Goal: Transaction & Acquisition: Book appointment/travel/reservation

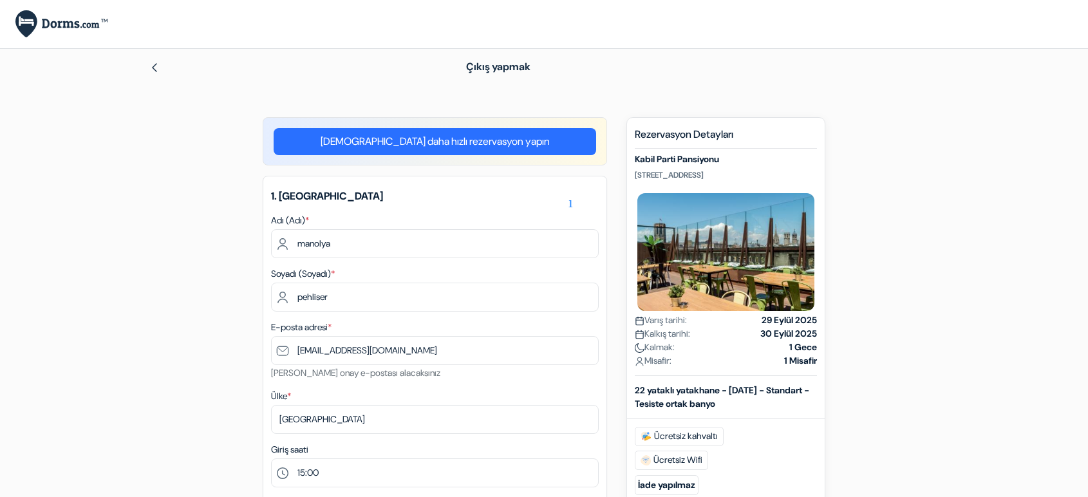
select select "15"
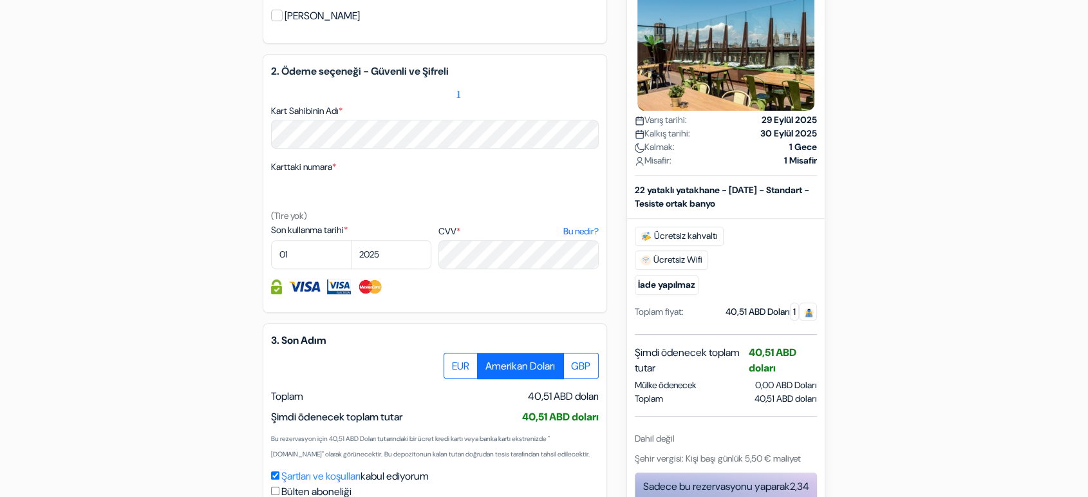
scroll to position [578, 0]
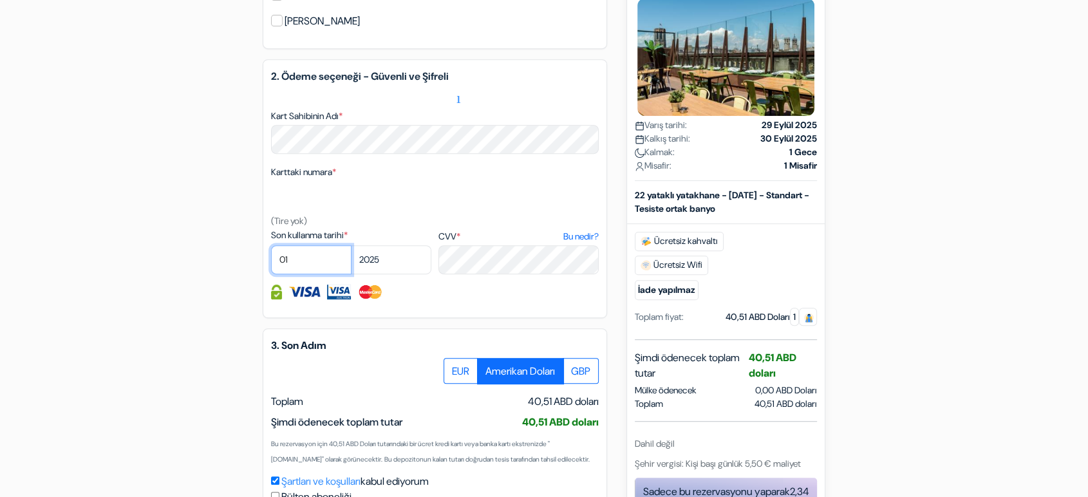
click at [302, 260] on select "01 02 03 04 05 06 07 08 09 10 11 12" at bounding box center [311, 259] width 80 height 29
select select "03"
click at [271, 245] on select "01 02 03 04 05 06 07 08 09 10 11 12" at bounding box center [311, 259] width 80 height 29
click at [379, 265] on select "2025 2026 2027 2028 2029 2030 2031 2032 2033 2034 2035 2036 2037 2038 2039 2040…" at bounding box center [391, 259] width 80 height 29
select select "2027"
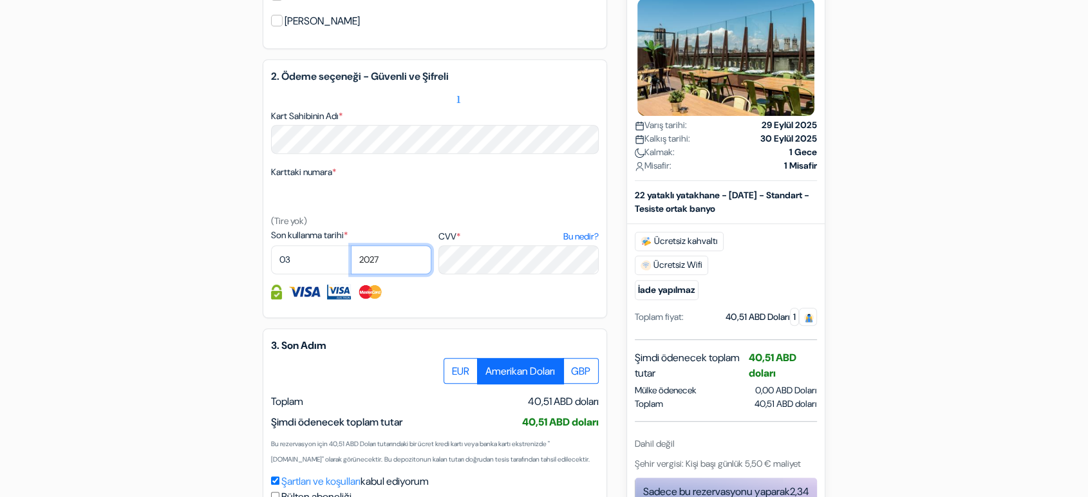
click at [351, 245] on select "2025 2026 2027 2028 2029 2030 2031 2032 2033 2034 2035 2036 2037 2038 2039 2040…" at bounding box center [391, 259] width 80 height 29
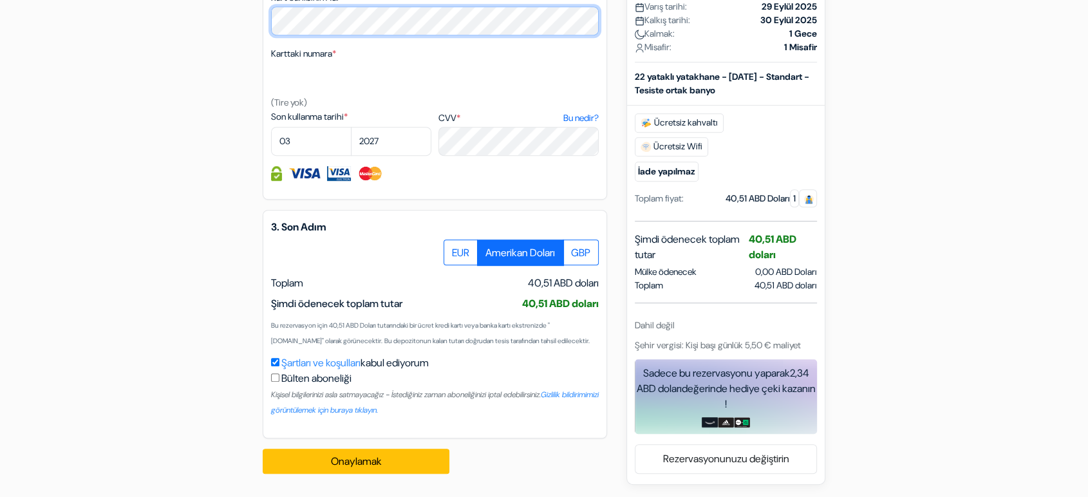
scroll to position [710, 0]
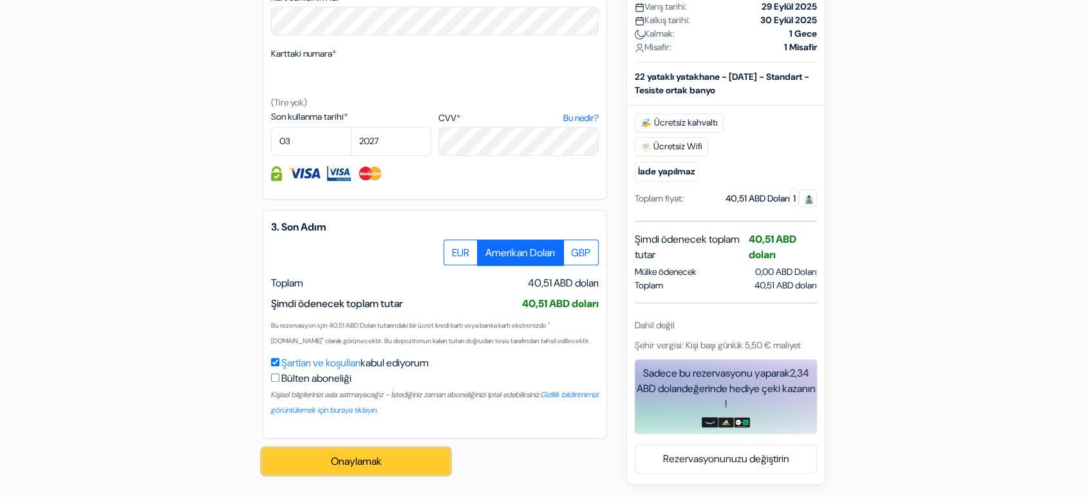
click at [392, 462] on button "Onaylamak Loading..." at bounding box center [356, 462] width 187 height 26
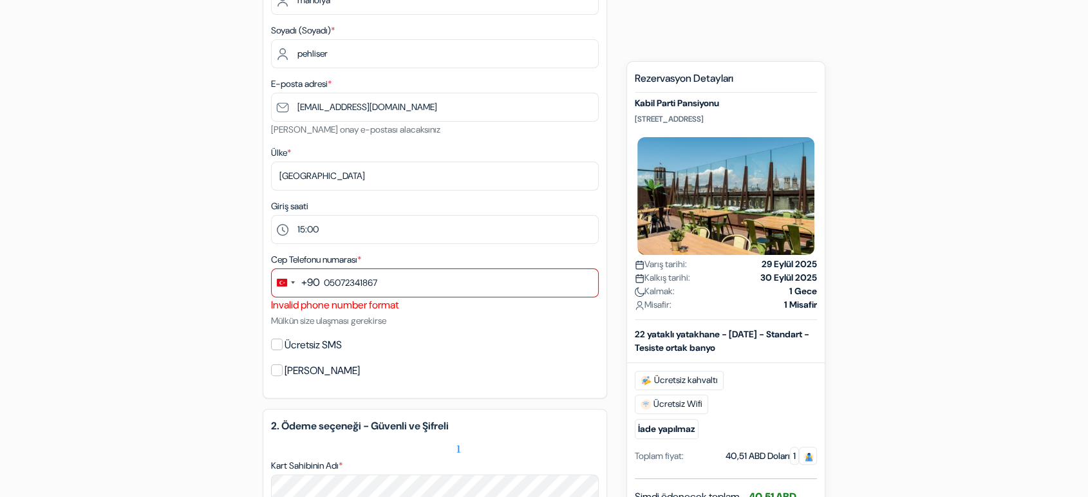
scroll to position [225, 0]
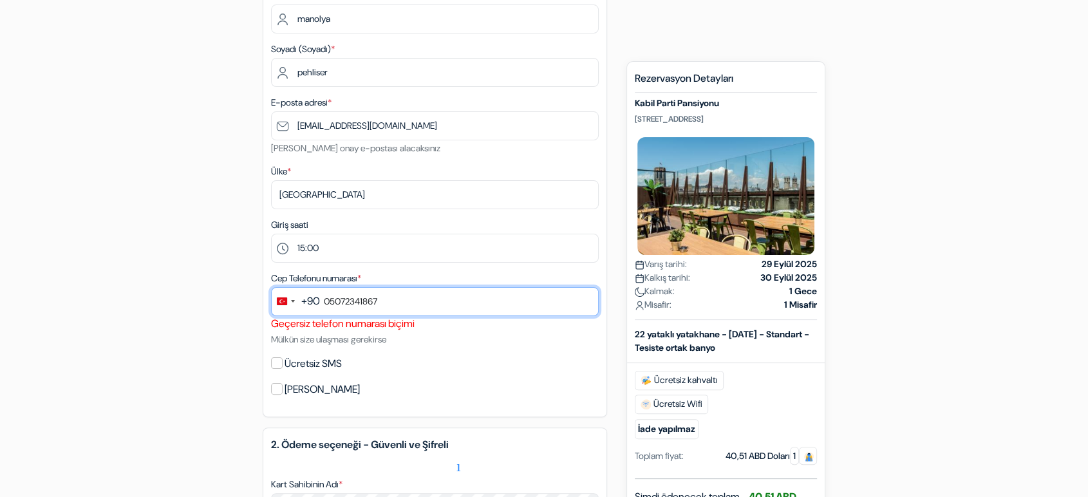
click at [470, 298] on input "05072341867" at bounding box center [435, 301] width 328 height 29
click at [323, 301] on input "05072341867" at bounding box center [435, 301] width 328 height 29
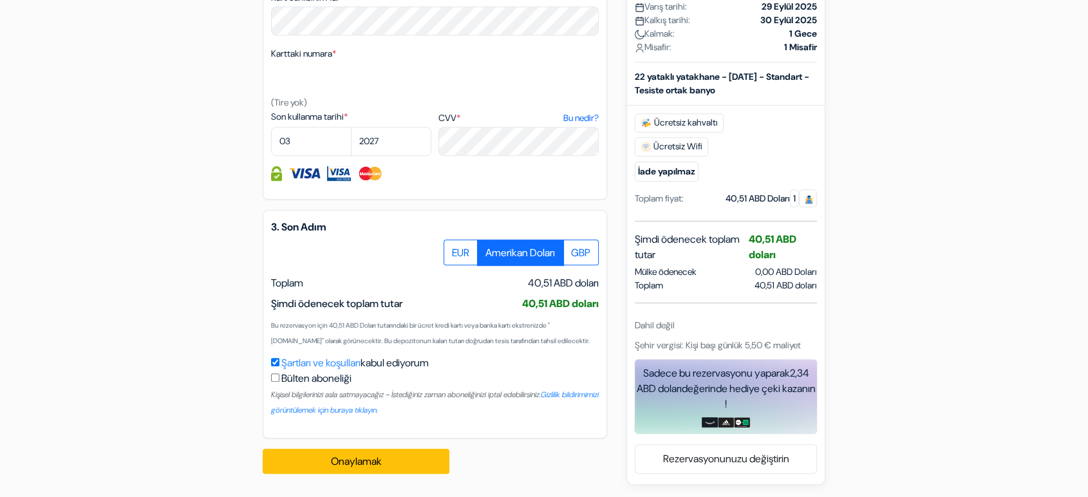
scroll to position [726, 0]
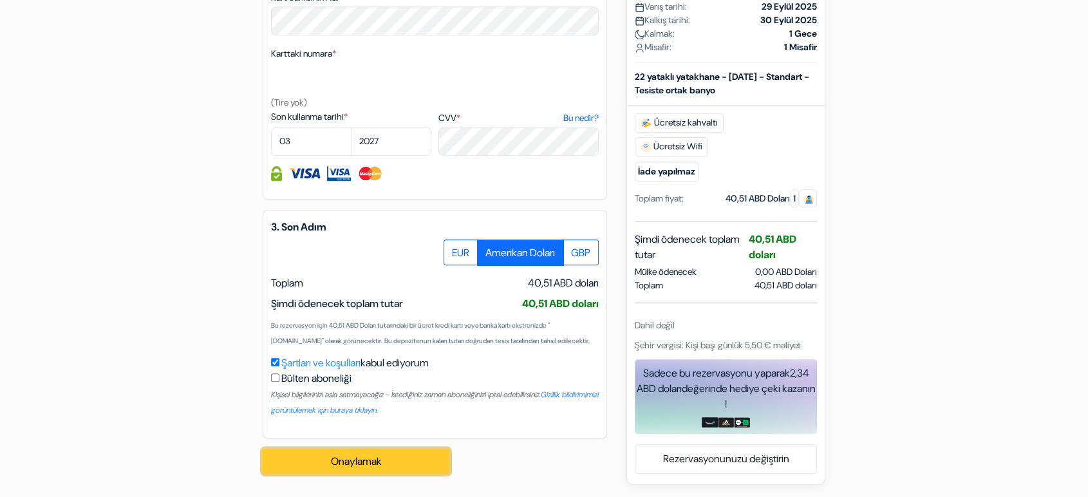
click at [419, 459] on button "Onaylamak Loading..." at bounding box center [356, 462] width 187 height 26
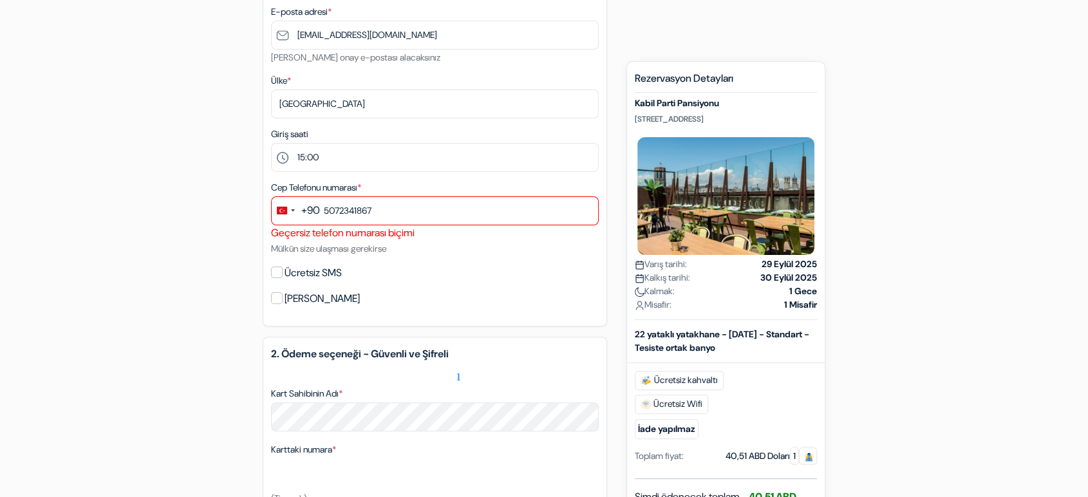
scroll to position [296, 0]
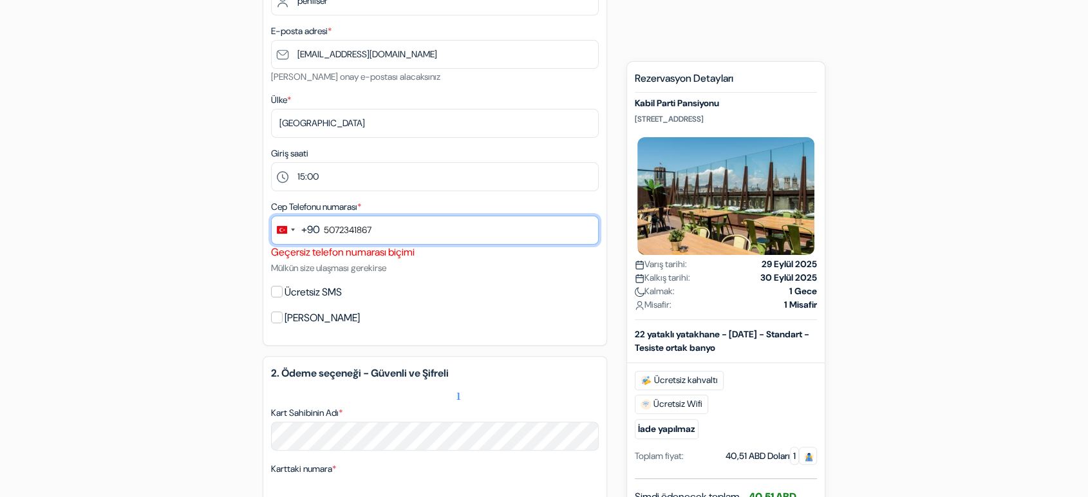
click at [400, 228] on input "5072341867" at bounding box center [435, 230] width 328 height 29
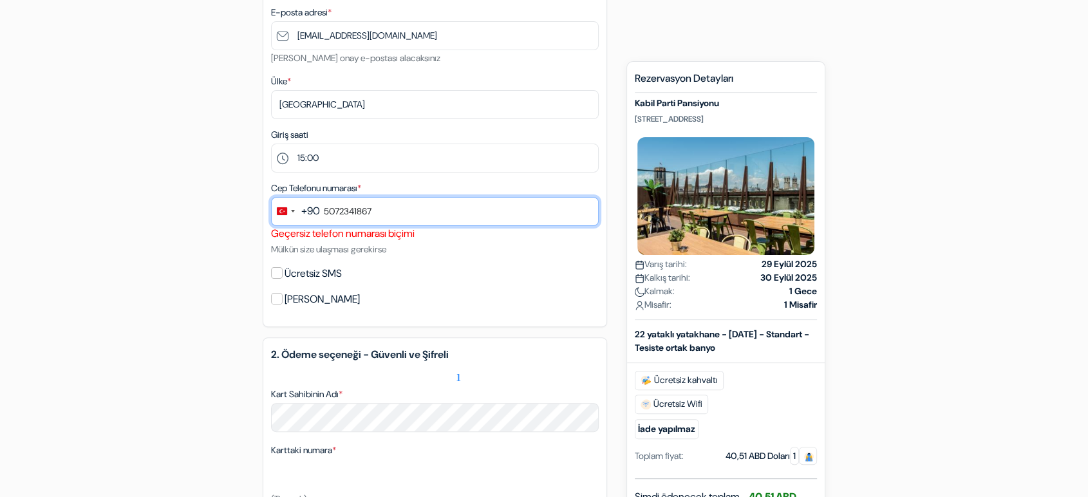
scroll to position [225, 0]
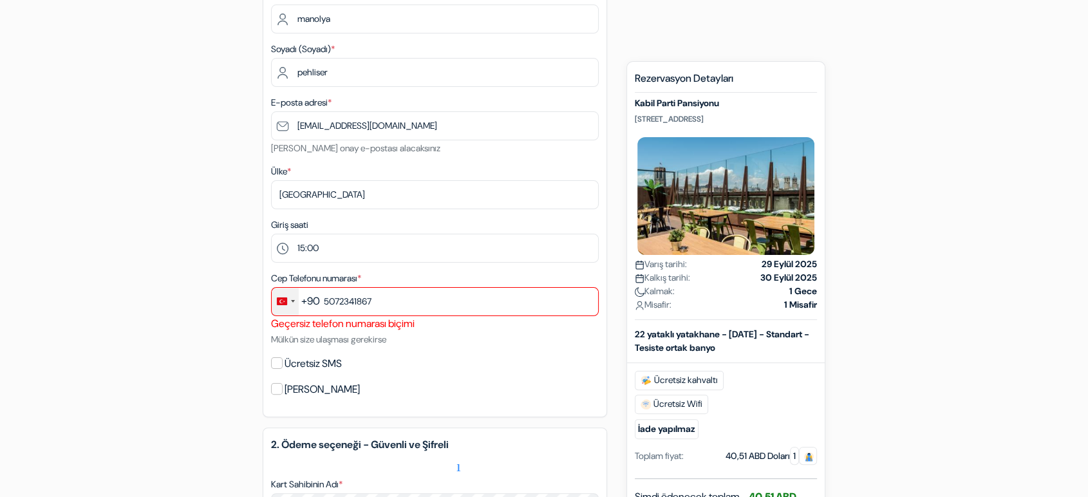
click at [286, 310] on div "Ülkeyi değiştir, Türkiye seçildi (+90)" at bounding box center [285, 302] width 27 height 28
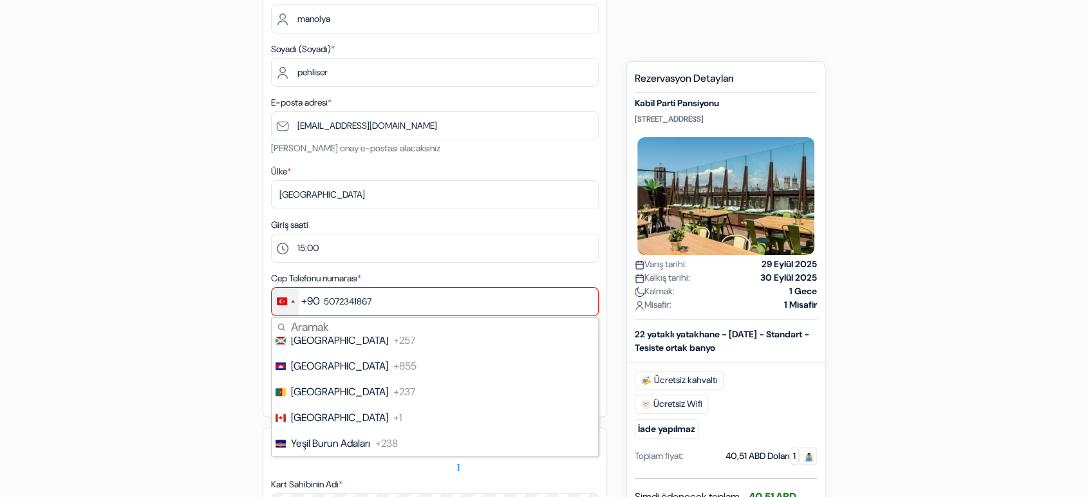
scroll to position [930, 0]
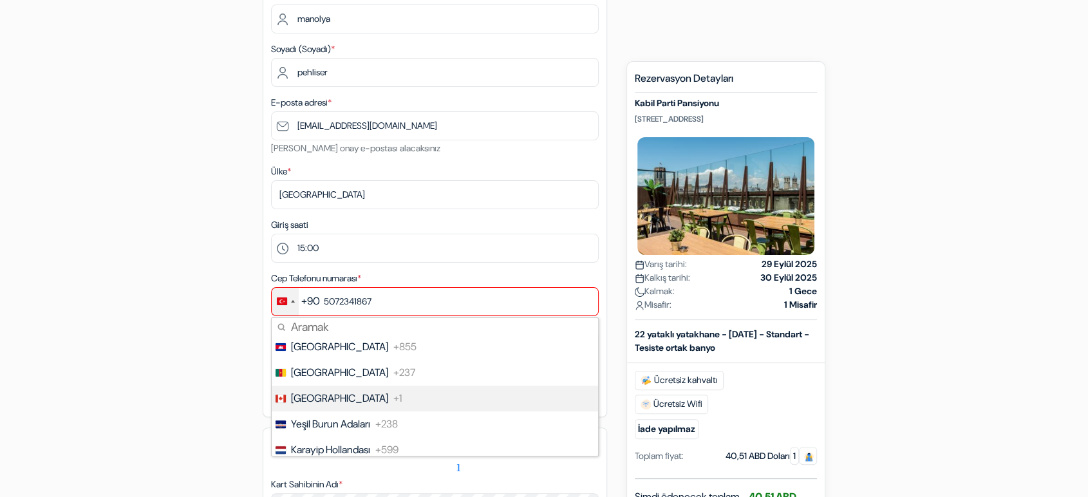
click at [358, 392] on li "[GEOGRAPHIC_DATA] +1" at bounding box center [434, 399] width 328 height 26
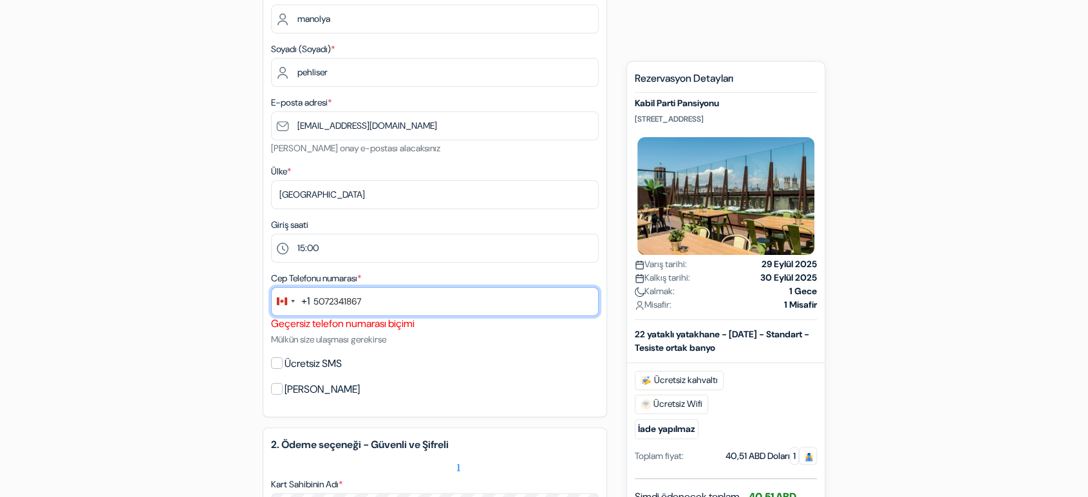
click at [452, 292] on input "5072341867" at bounding box center [435, 301] width 328 height 29
drag, startPoint x: 452, startPoint y: 292, endPoint x: 462, endPoint y: 292, distance: 10.3
click at [452, 292] on input "5072341867" at bounding box center [435, 301] width 328 height 29
type input "2155847896"
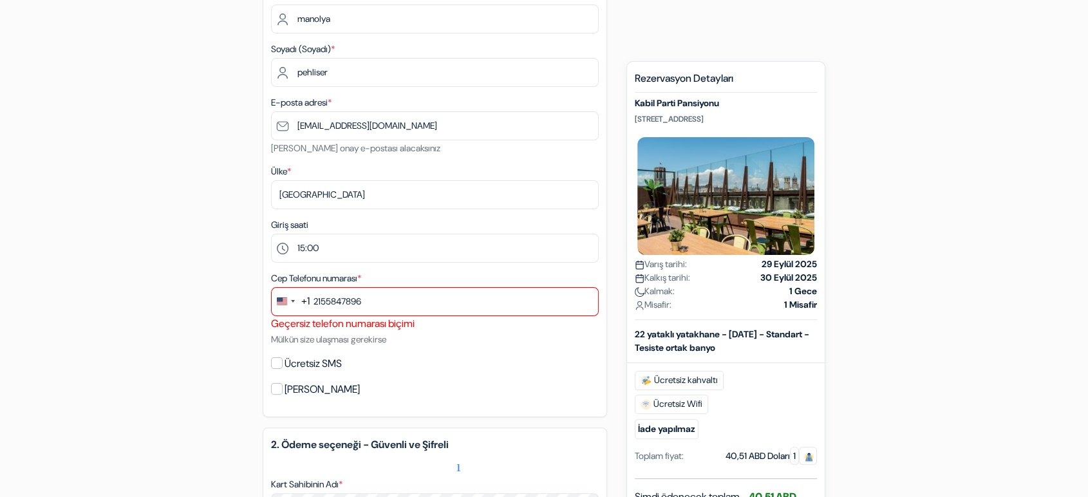
drag, startPoint x: 469, startPoint y: 398, endPoint x: 475, endPoint y: 392, distance: 8.2
click at [473, 395] on div "1. Bilgileriniz hata_anahattı Adı (Adı) * manolya Soyadı (Soyadı) * pehliser E-…" at bounding box center [435, 184] width 345 height 466
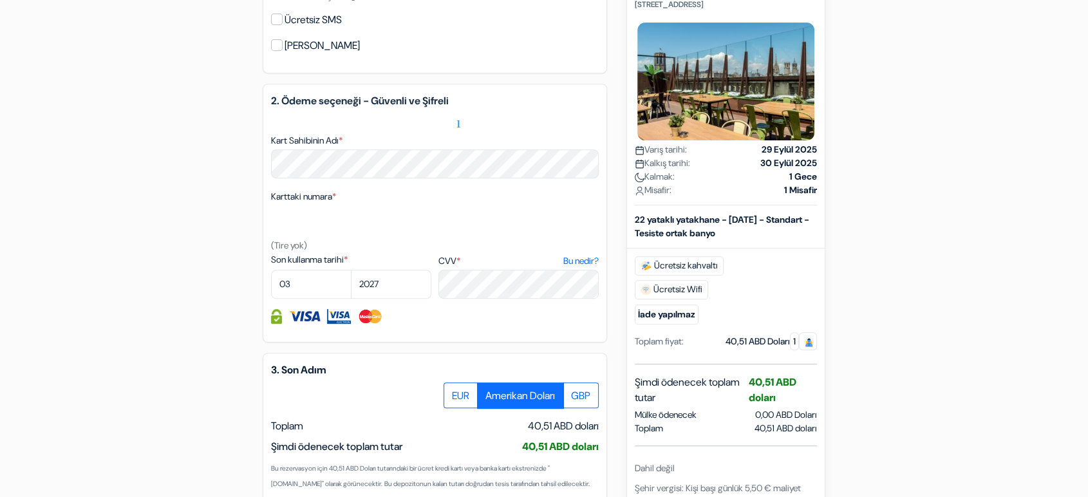
scroll to position [726, 0]
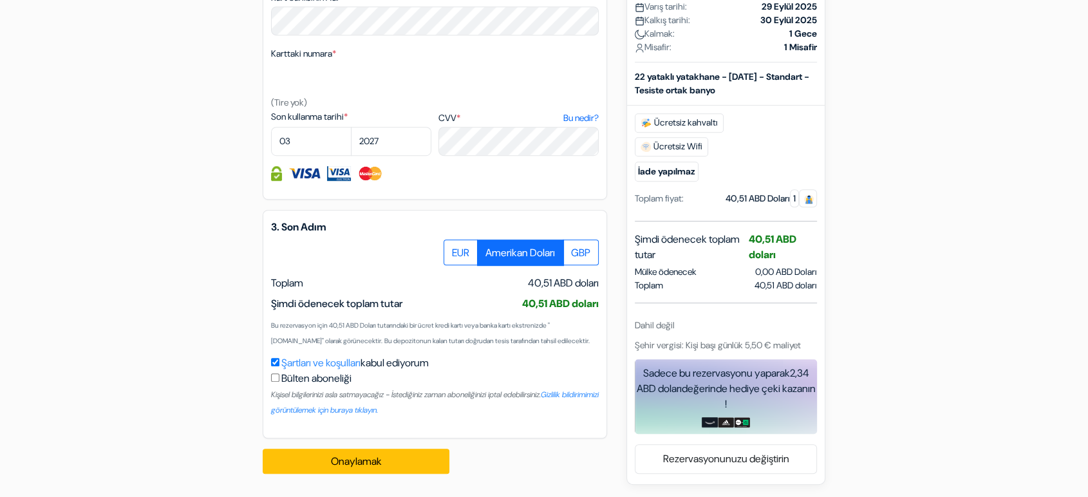
drag, startPoint x: 409, startPoint y: 484, endPoint x: 407, endPoint y: 475, distance: 9.2
click at [408, 484] on div "Onaylamak Loading... Processing request ..." at bounding box center [363, 462] width 201 height 46
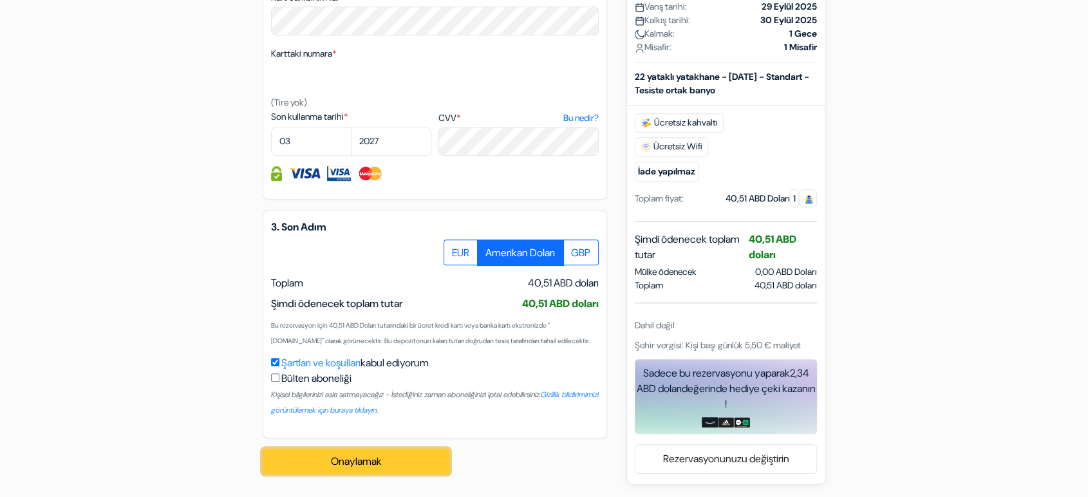
click at [406, 470] on button "Onaylamak Loading..." at bounding box center [356, 462] width 187 height 26
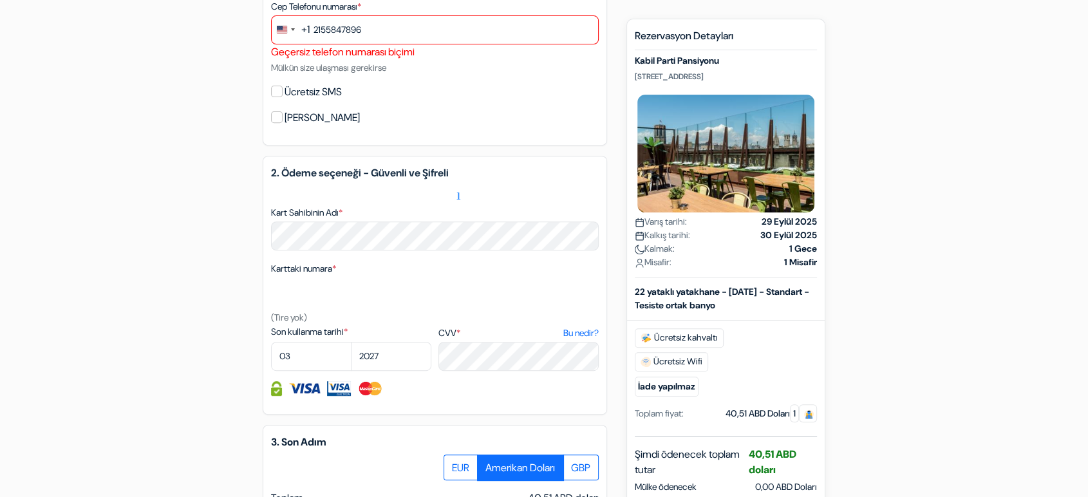
scroll to position [368, 0]
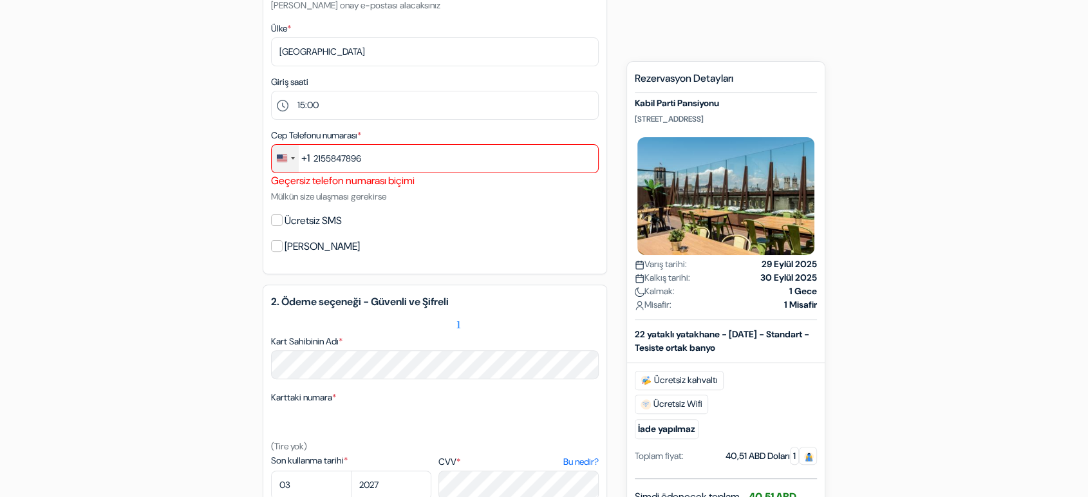
click at [281, 153] on div "Change country, selected United States (+1)" at bounding box center [285, 159] width 27 height 28
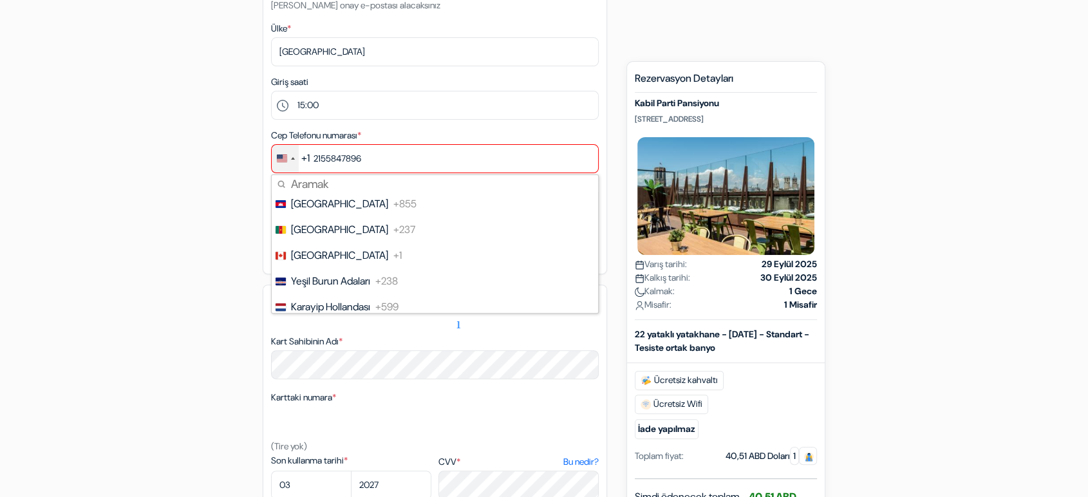
scroll to position [0, 0]
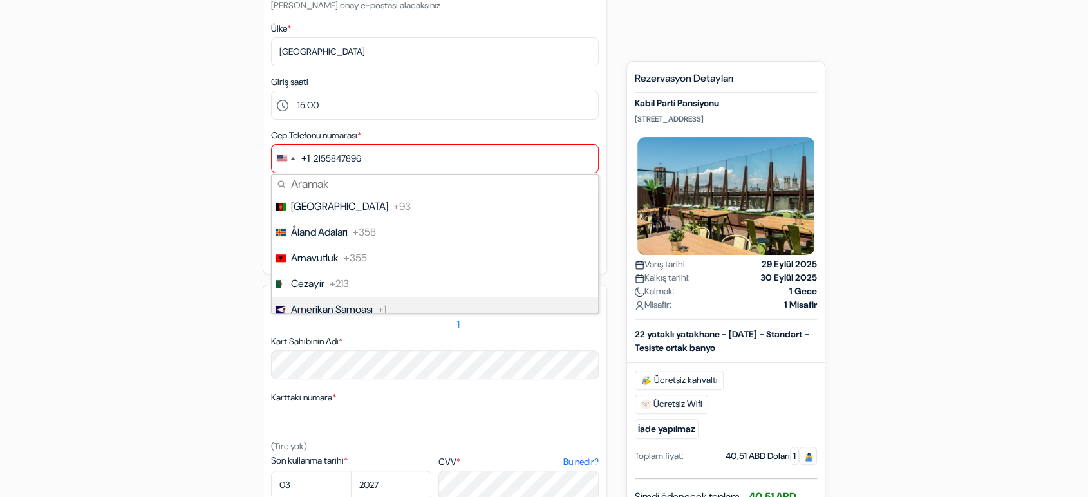
click at [182, 336] on div "add_box Kabil Parti Pansiyonu [STREET_ADDRESS] Emlak Detayları X Kabil Parti Pa…" at bounding box center [544, 288] width 850 height 1079
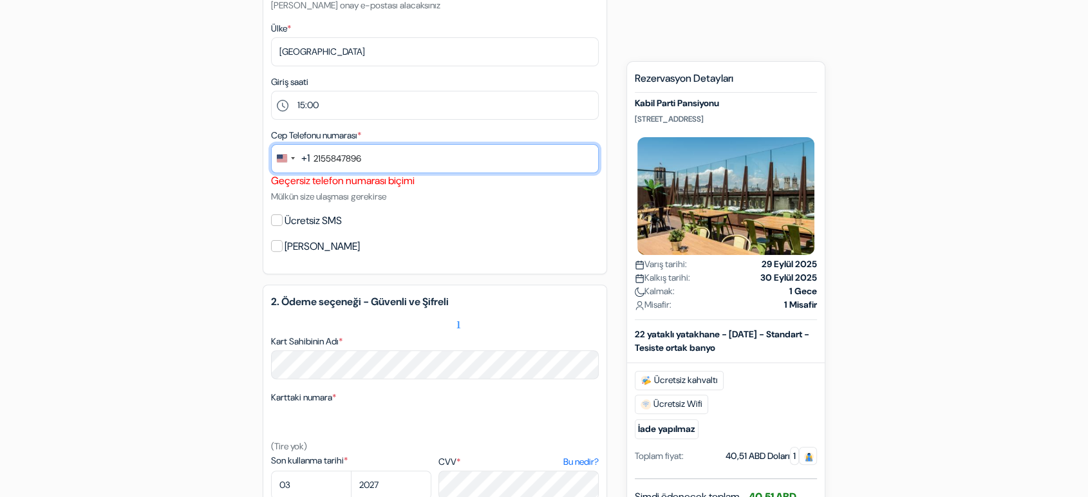
click at [316, 158] on input "2155847896" at bounding box center [435, 158] width 328 height 29
click at [337, 162] on input "2155847896" at bounding box center [435, 158] width 328 height 29
click at [389, 161] on input "2155847896" at bounding box center [435, 158] width 328 height 29
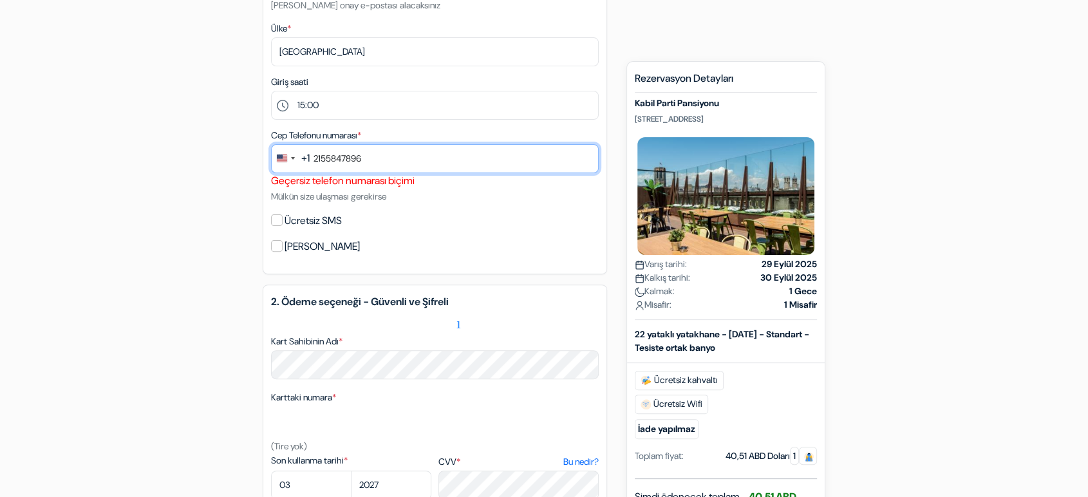
click at [389, 161] on input "2155847896" at bounding box center [435, 158] width 328 height 29
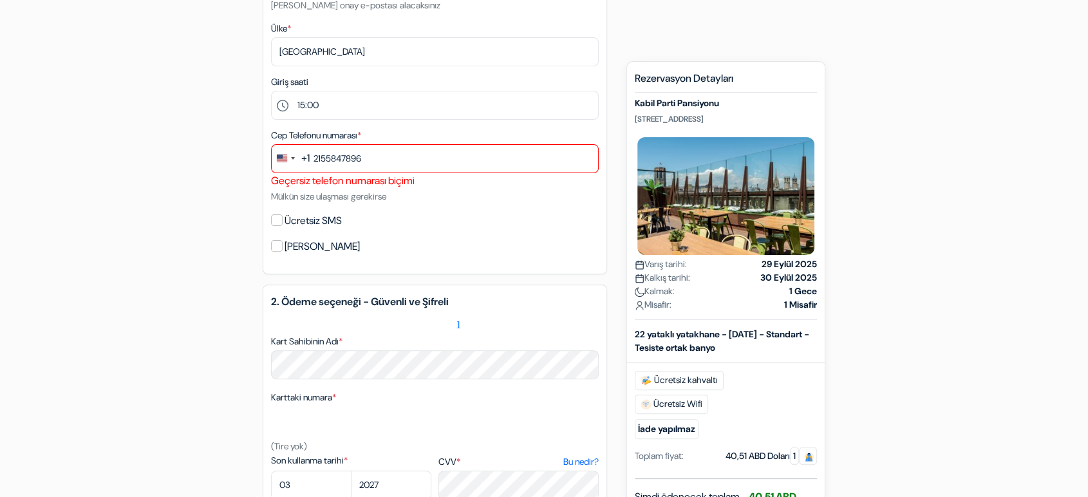
click at [140, 298] on div "add_box Kabil Parti Pansiyonu [STREET_ADDRESS] Emlak Detayları X Kabil Parti Pa…" at bounding box center [544, 288] width 850 height 1079
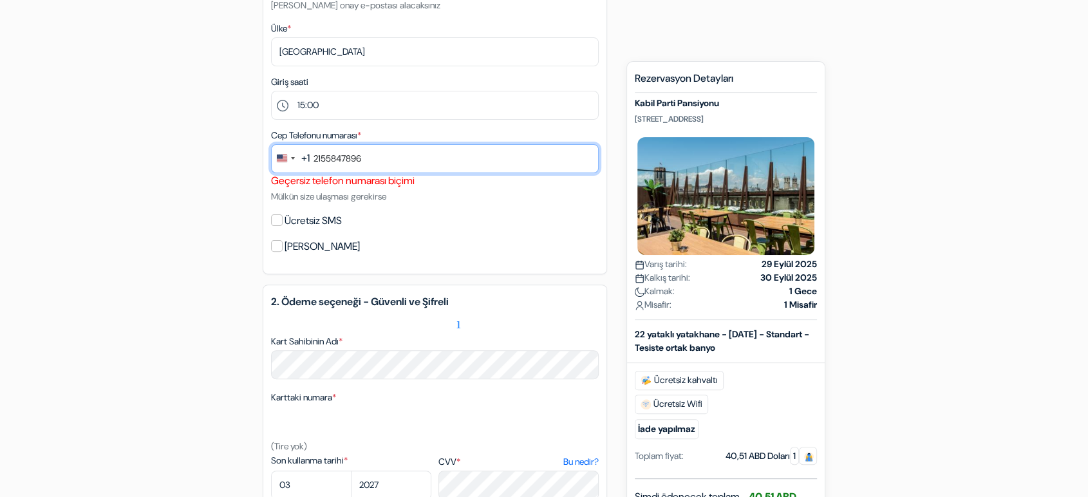
click at [340, 153] on input "2155847896" at bounding box center [435, 158] width 328 height 29
paste input "text"
type input "3"
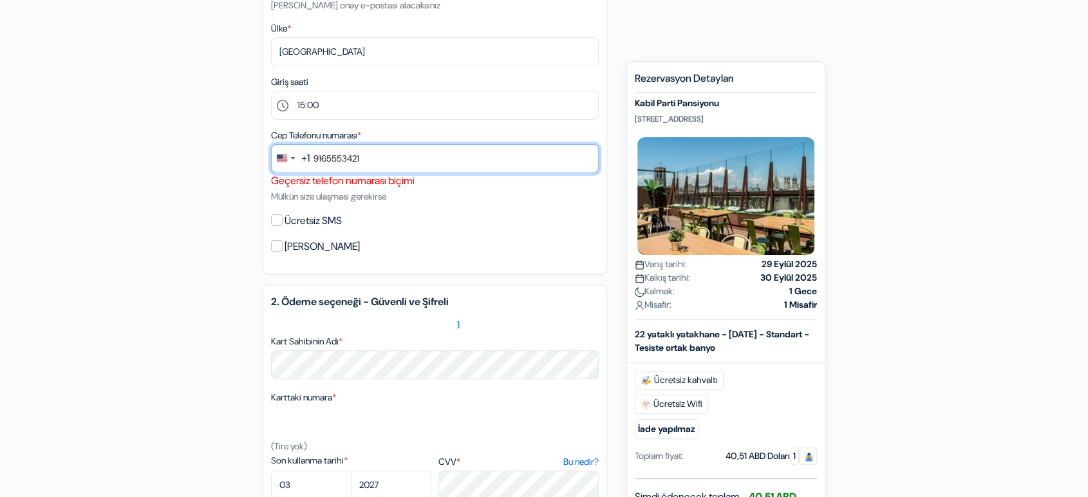
type input "9165553421"
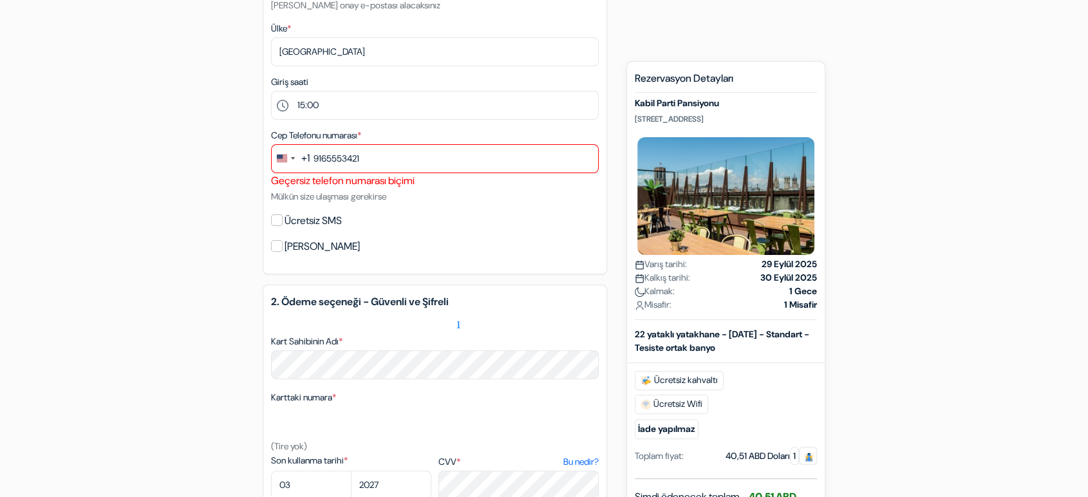
click at [220, 188] on div "add_box Kabil Parti Pansiyonu [STREET_ADDRESS] Emlak Detayları X Kabil Parti Pa…" at bounding box center [544, 288] width 850 height 1079
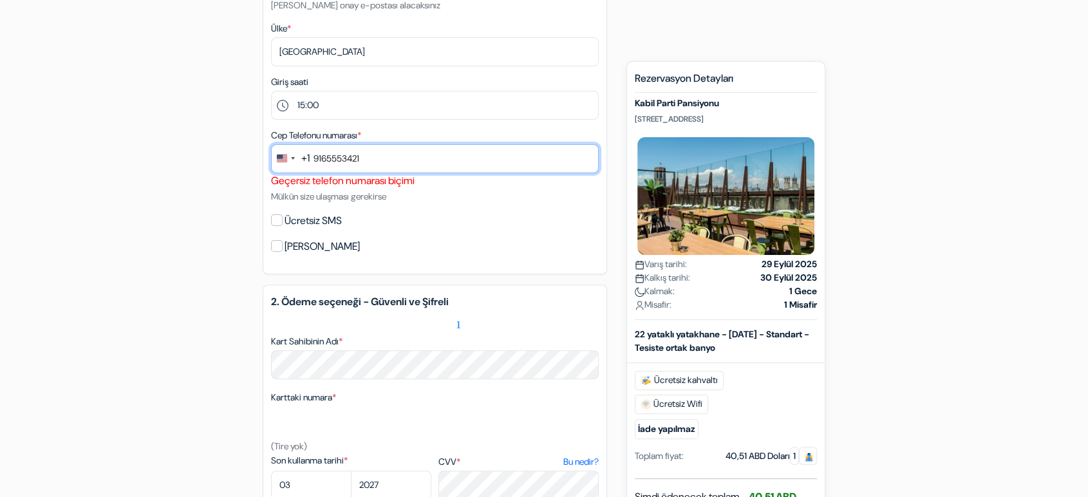
click at [312, 158] on input "9165553421" at bounding box center [435, 158] width 328 height 29
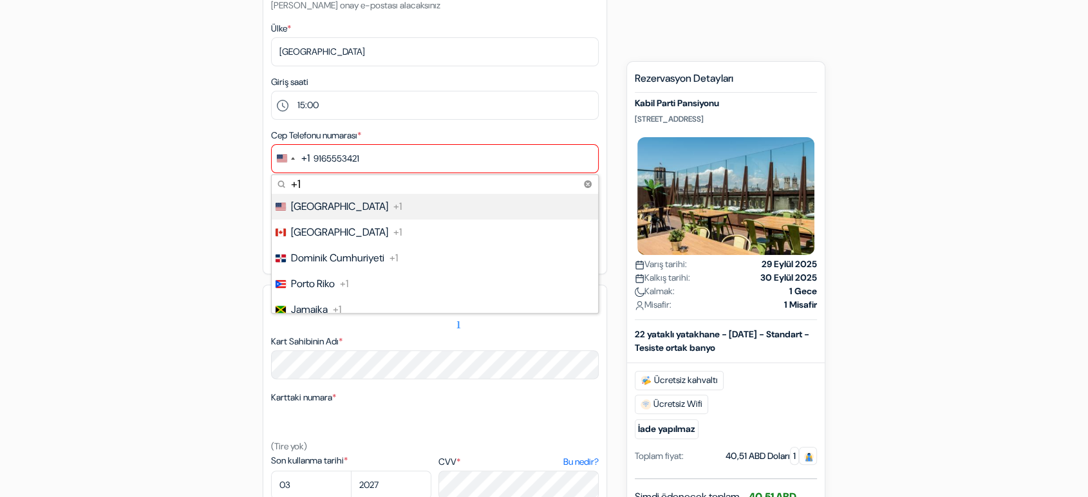
type input "+1"
click at [218, 184] on div "add_box Kabil Parti Pansiyonu [STREET_ADDRESS] Emlak Detayları X Kabil Parti Pa…" at bounding box center [544, 288] width 850 height 1079
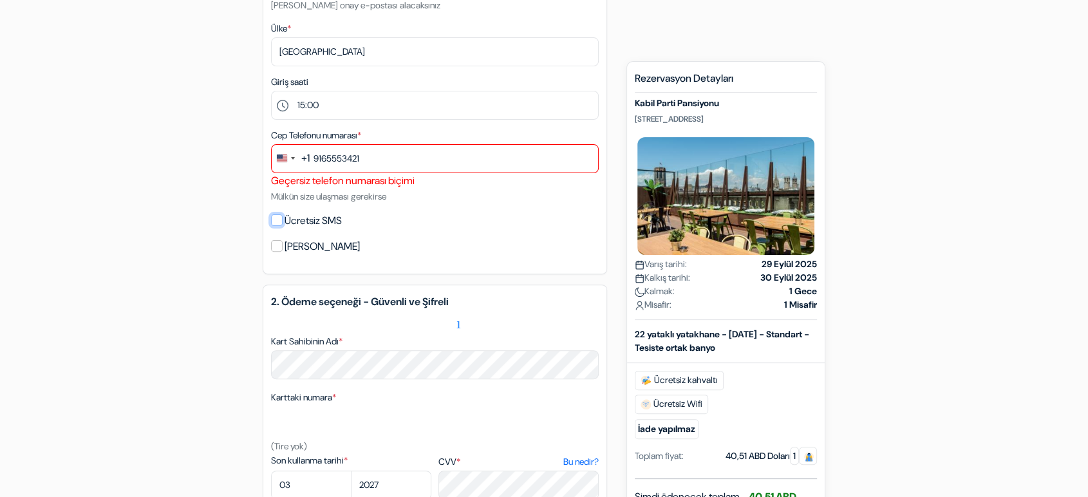
click at [276, 218] on input "Ücretsiz SMS" at bounding box center [277, 220] width 12 height 12
checkbox input "true"
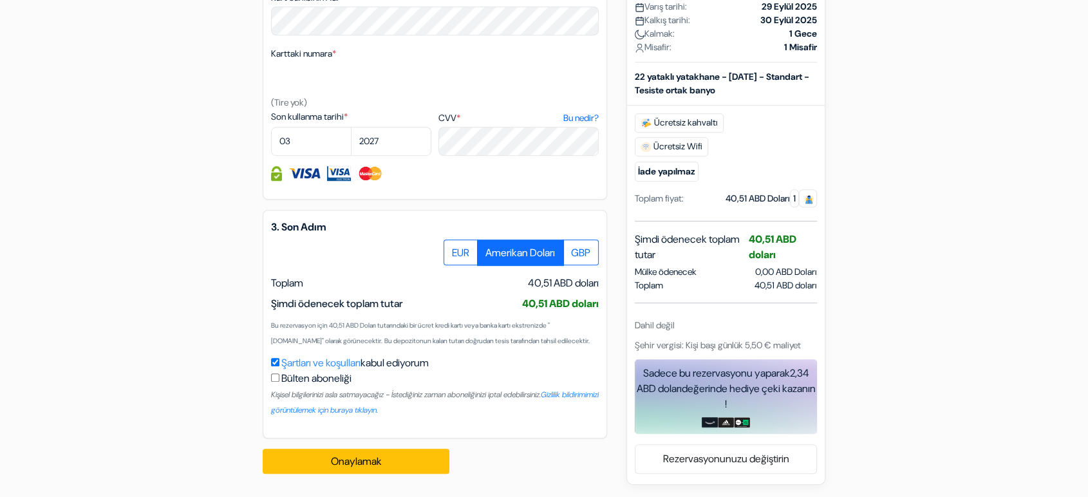
scroll to position [762, 0]
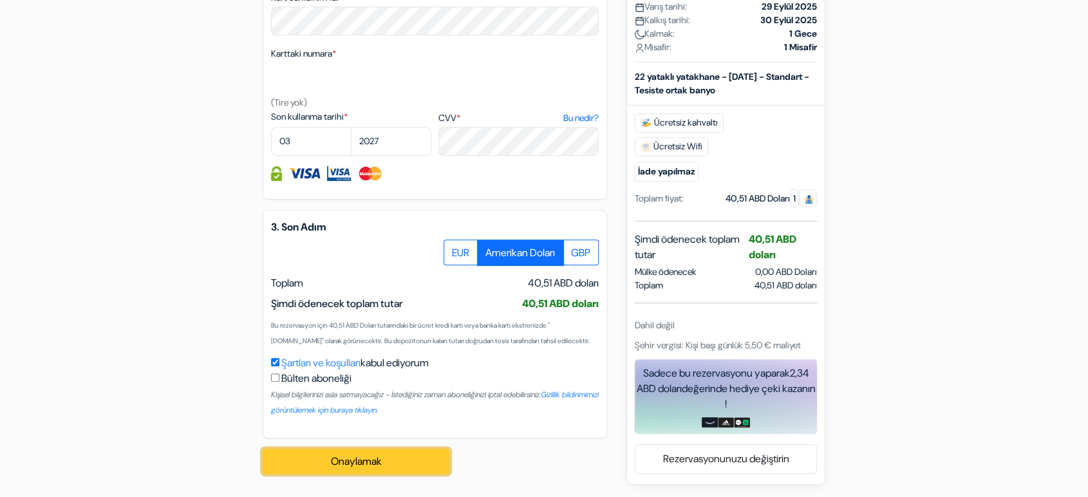
click at [392, 460] on button "Onaylamak Loading..." at bounding box center [356, 462] width 187 height 26
click at [391, 462] on button "Onaylamak Loading..." at bounding box center [356, 462] width 187 height 26
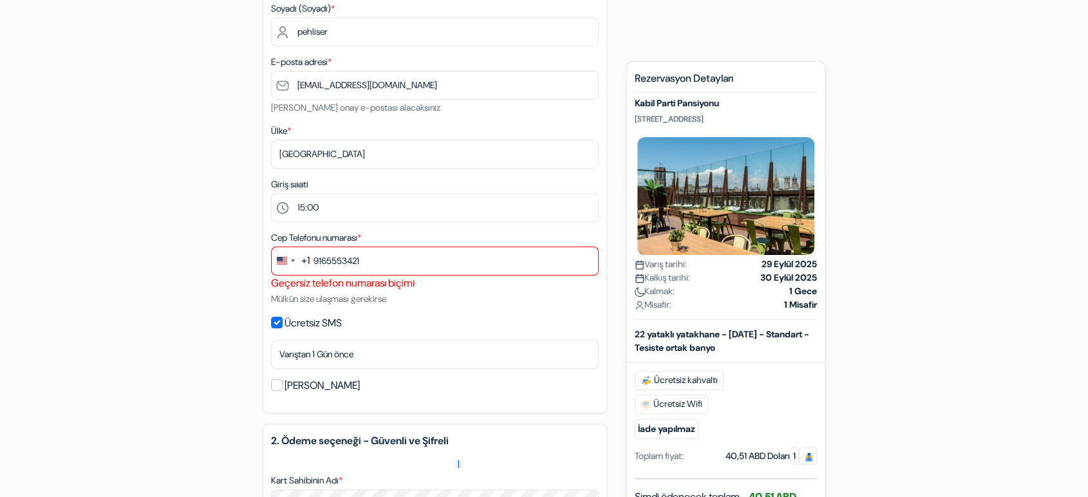
scroll to position [261, 0]
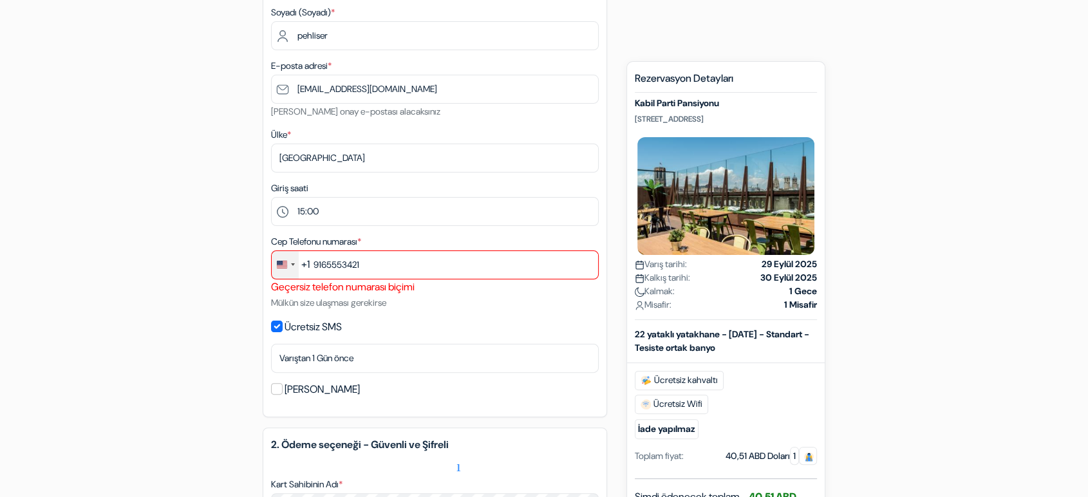
click at [275, 265] on div "Change country, selected United States (+1)" at bounding box center [285, 265] width 27 height 28
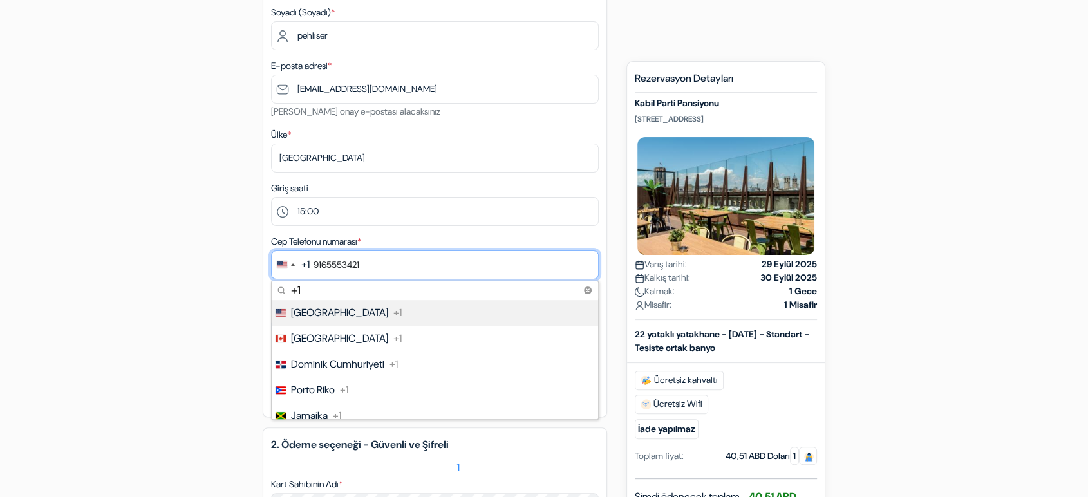
click at [516, 267] on input "9165553421" at bounding box center [435, 265] width 328 height 29
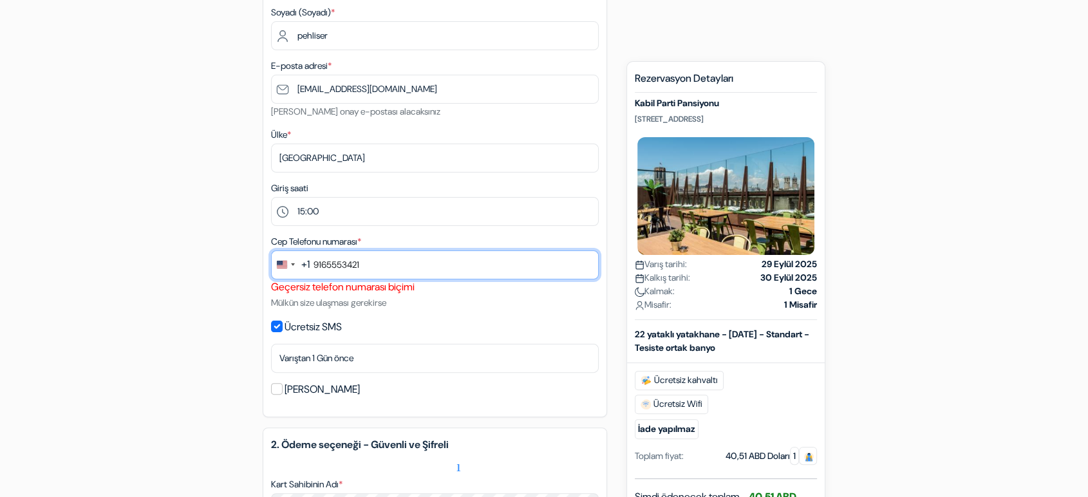
click at [319, 265] on input "9165553421" at bounding box center [435, 265] width 328 height 29
type input "165553421"
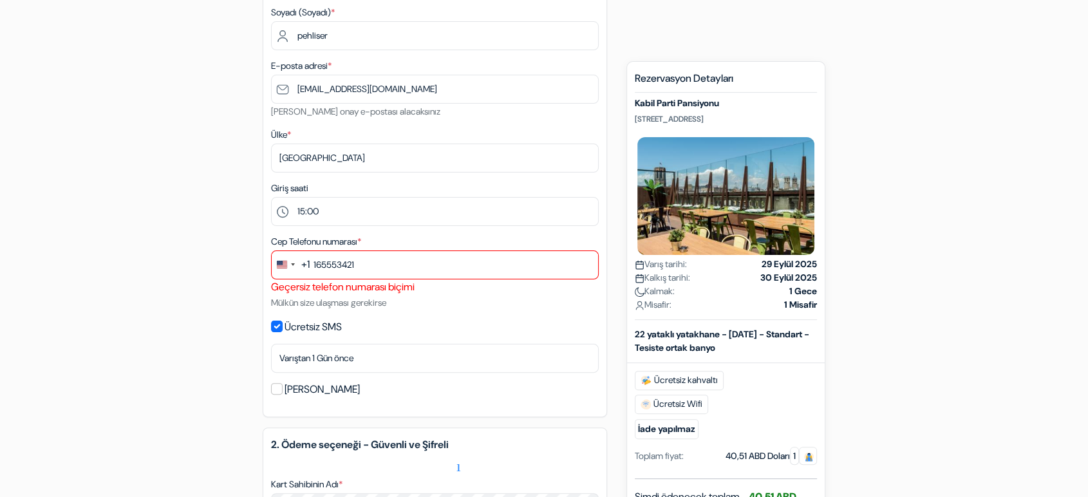
click at [191, 318] on div "add_box Kabil Parti Pansiyonu [STREET_ADDRESS] Emlak Detayları X Kabil Parti Pa…" at bounding box center [544, 413] width 850 height 1115
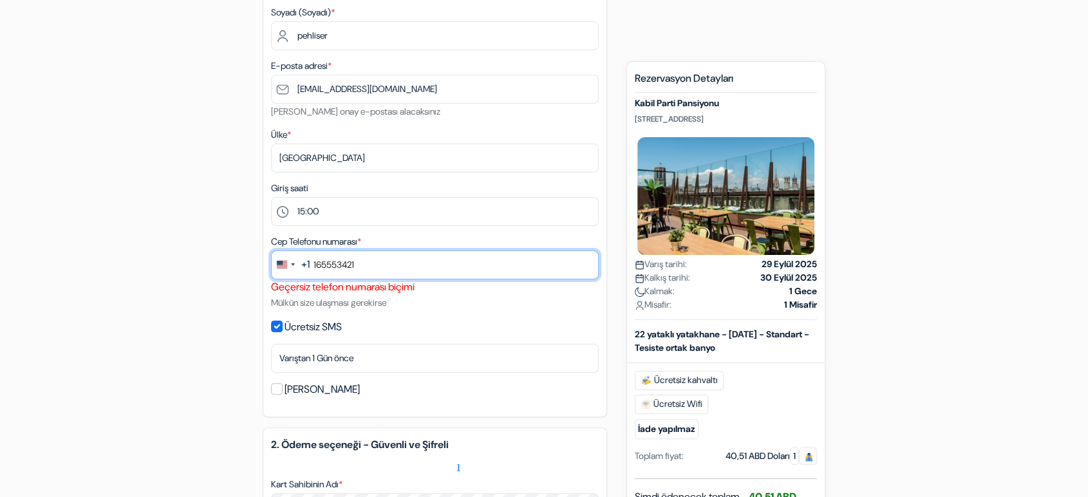
drag, startPoint x: 401, startPoint y: 257, endPoint x: 308, endPoint y: 269, distance: 93.5
click at [310, 268] on input "165553421" at bounding box center [435, 265] width 328 height 29
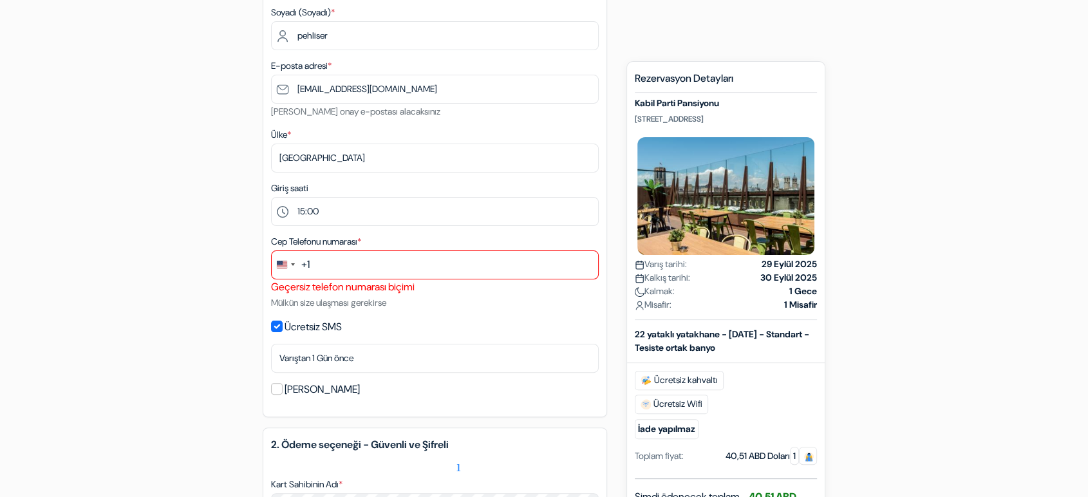
click at [159, 232] on div "add_box Kabil Parti Pansiyonu [STREET_ADDRESS] Emlak Detayları X Kabil Parti Pa…" at bounding box center [544, 413] width 850 height 1115
click at [289, 269] on div "Change country, selected United States (+1)" at bounding box center [285, 265] width 27 height 28
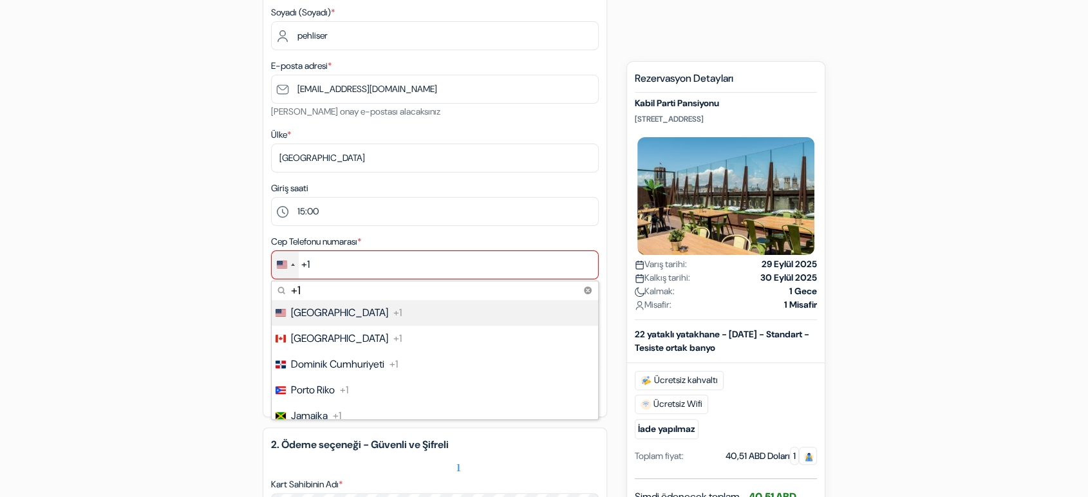
click at [352, 287] on input "+1" at bounding box center [435, 290] width 327 height 19
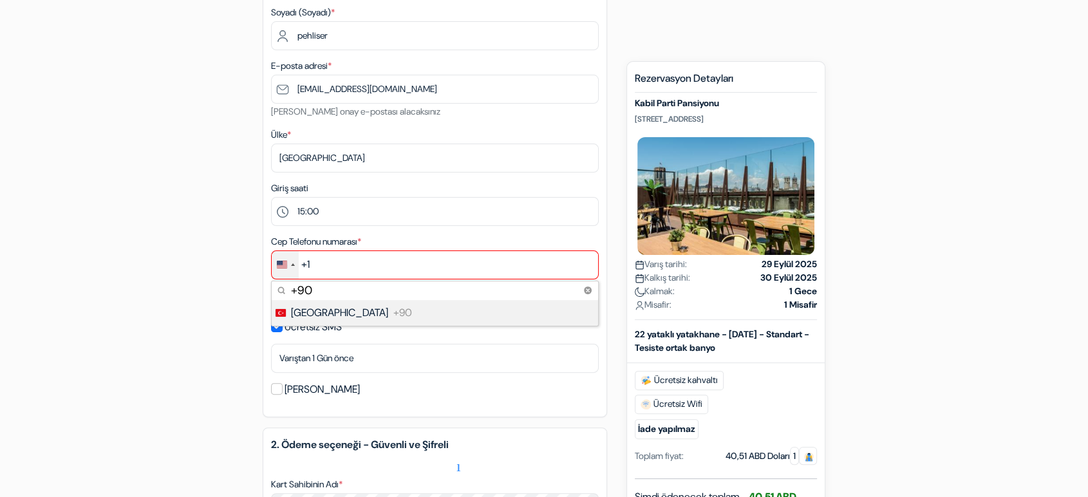
type input "+90"
click at [412, 306] on li "Türkiye +90" at bounding box center [434, 313] width 328 height 26
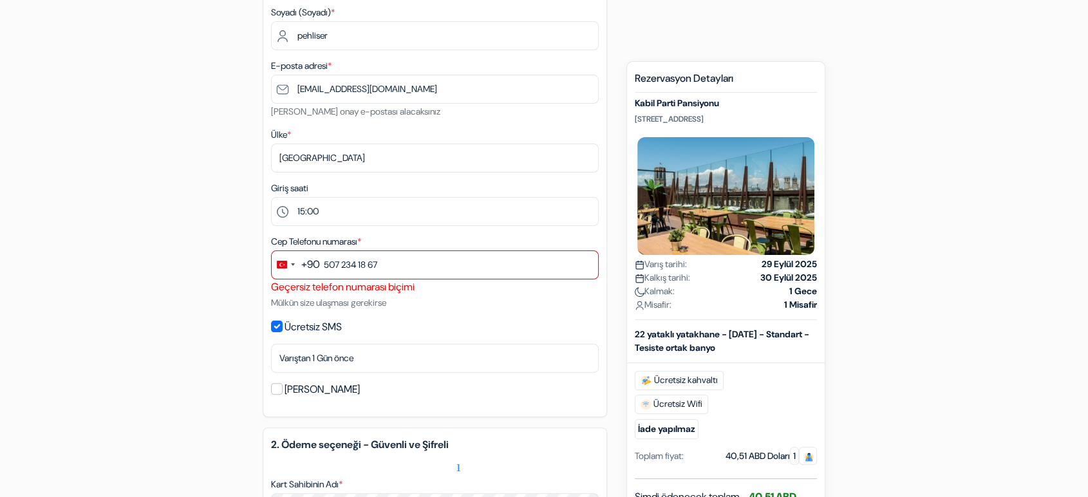
click at [162, 320] on div "add_box Kabil Parti Pansiyonu [STREET_ADDRESS] Emlak Detayları X Kabil Parti Pa…" at bounding box center [544, 413] width 850 height 1115
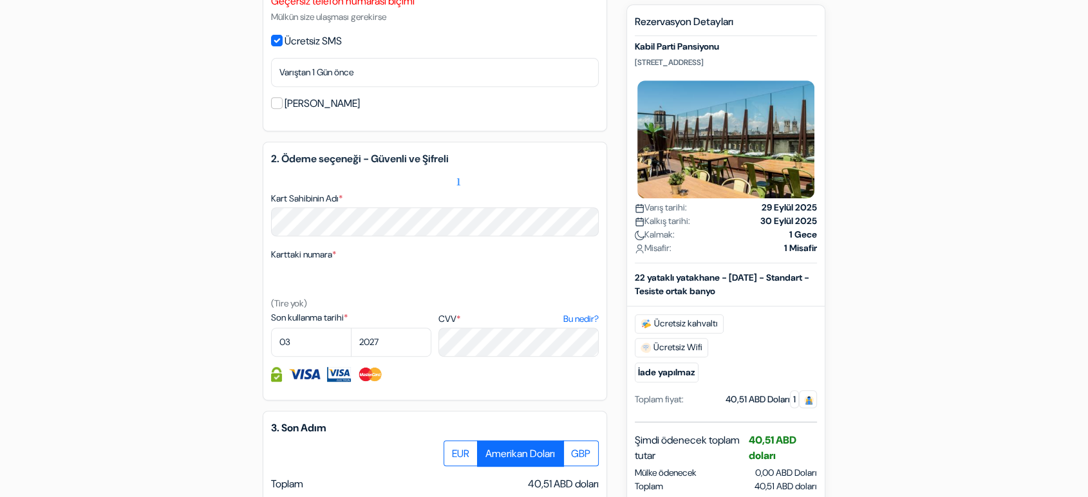
scroll to position [762, 0]
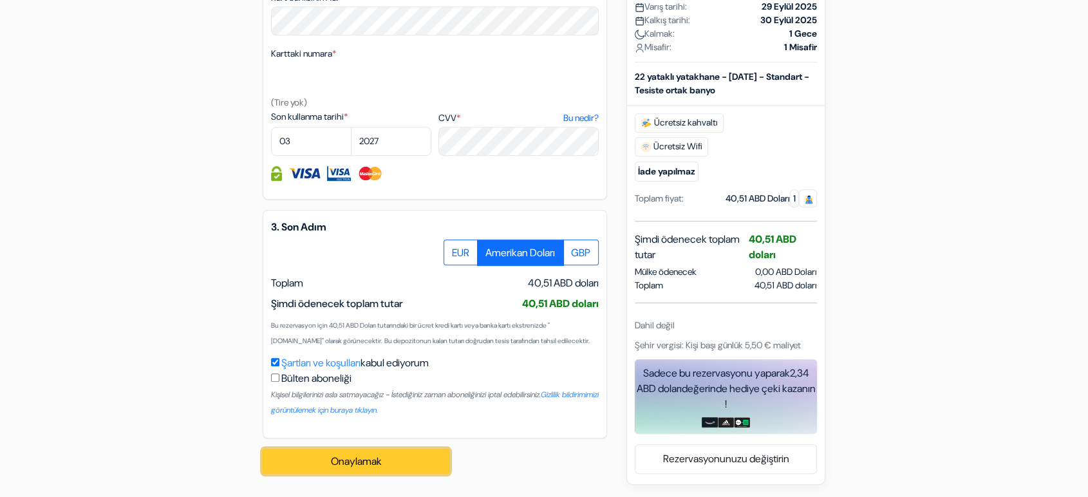
click at [395, 462] on button "Onaylamak Loading..." at bounding box center [356, 462] width 187 height 26
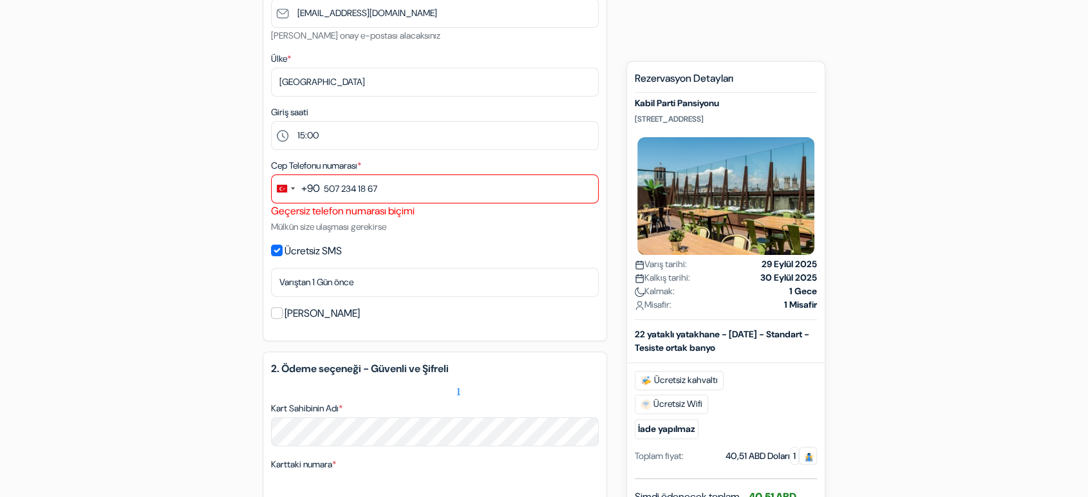
scroll to position [333, 0]
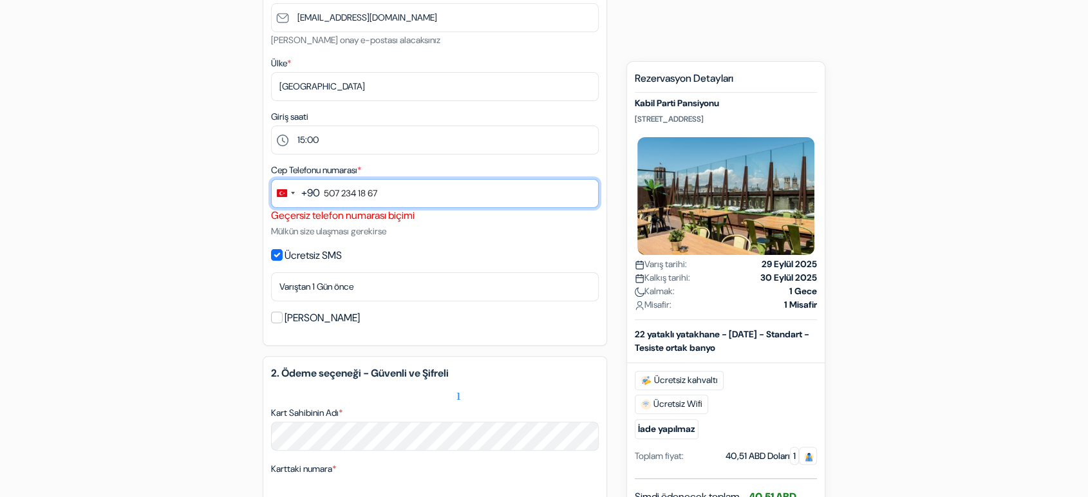
drag, startPoint x: 323, startPoint y: 193, endPoint x: 350, endPoint y: 208, distance: 31.7
click at [323, 193] on input "507 234 18 67" at bounding box center [435, 193] width 328 height 29
click at [344, 191] on input "507 234 18 67" at bounding box center [435, 193] width 328 height 29
click at [358, 193] on input "507234 18 67" at bounding box center [435, 193] width 328 height 29
click at [369, 193] on input "50723418 67" at bounding box center [435, 193] width 328 height 29
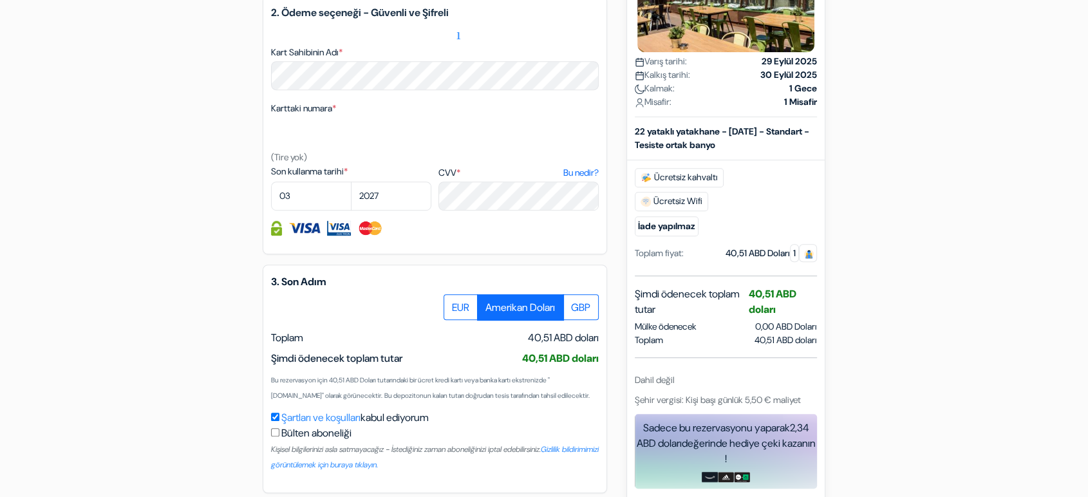
scroll to position [762, 0]
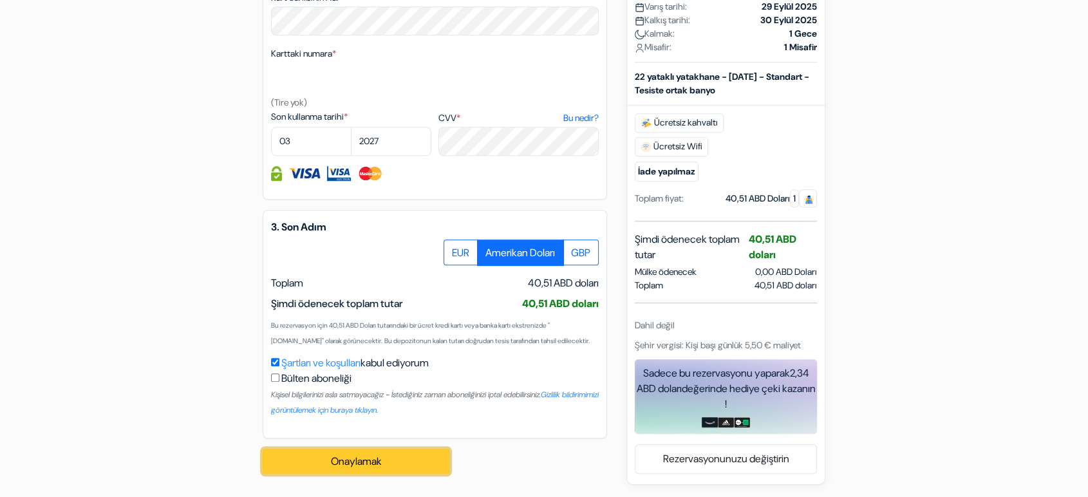
click at [346, 463] on font "Onaylamak" at bounding box center [356, 462] width 51 height 14
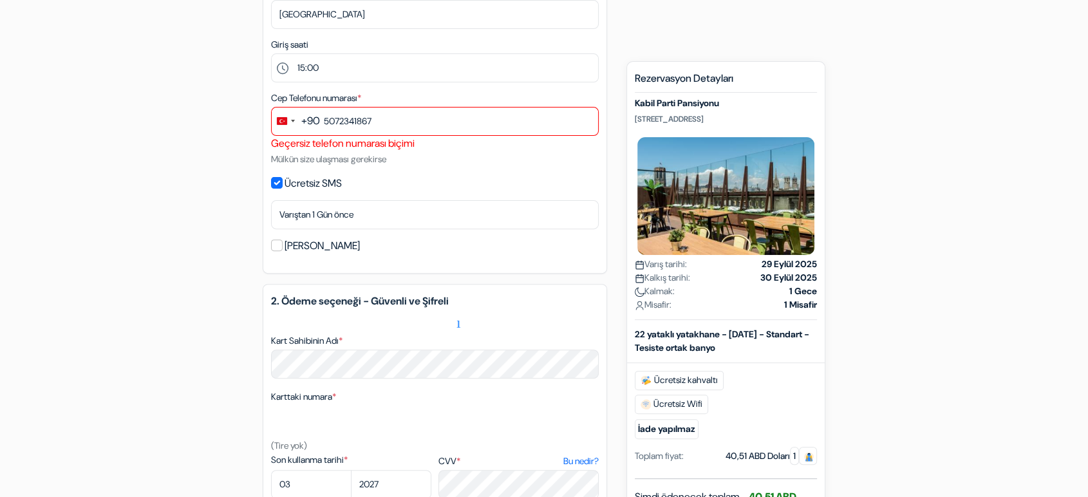
scroll to position [404, 0]
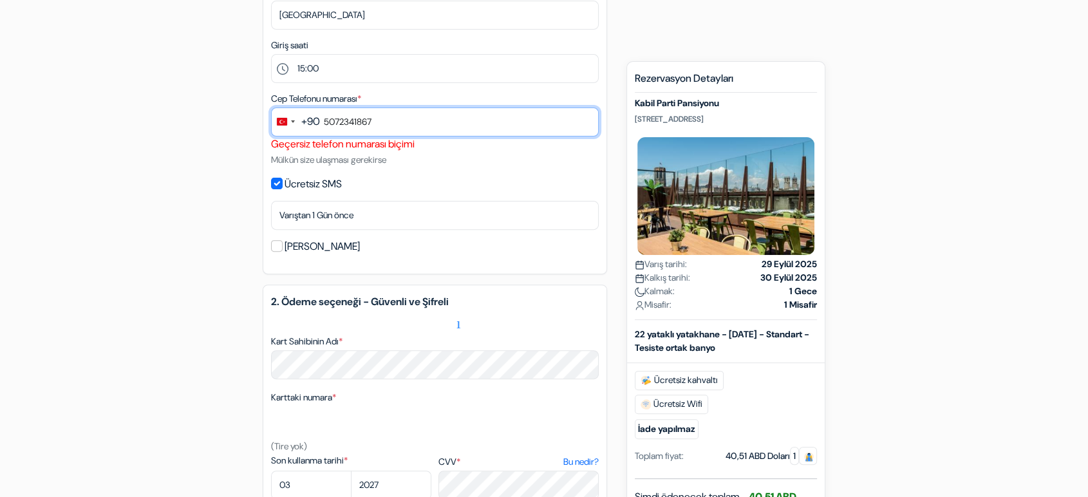
click at [343, 124] on input "5072341867" at bounding box center [435, 122] width 328 height 29
click at [341, 122] on input "5072341867" at bounding box center [435, 122] width 328 height 29
click at [363, 121] on input "507-2341867" at bounding box center [435, 122] width 328 height 29
click at [361, 122] on input "507-2341867" at bounding box center [435, 122] width 328 height 29
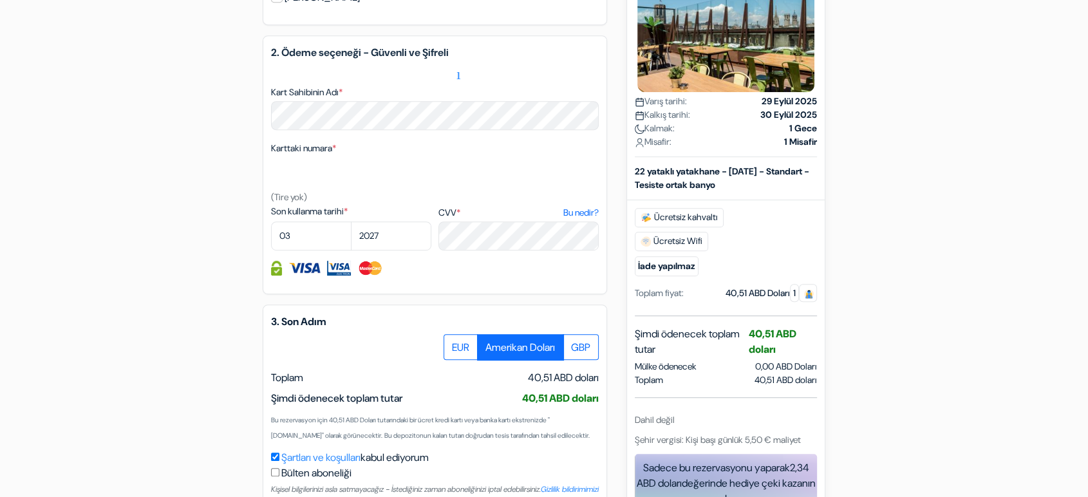
scroll to position [762, 0]
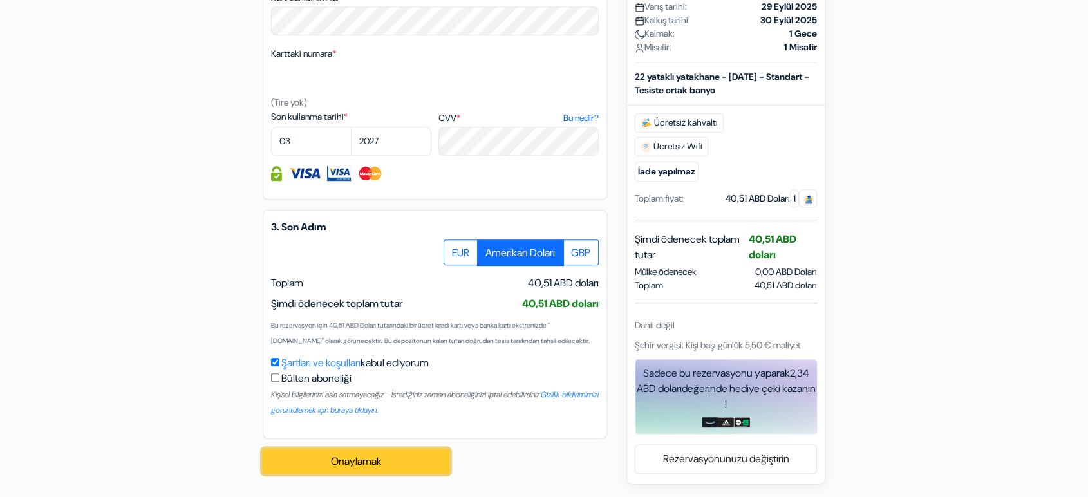
click at [428, 453] on button "Onaylamak Loading..." at bounding box center [356, 462] width 187 height 26
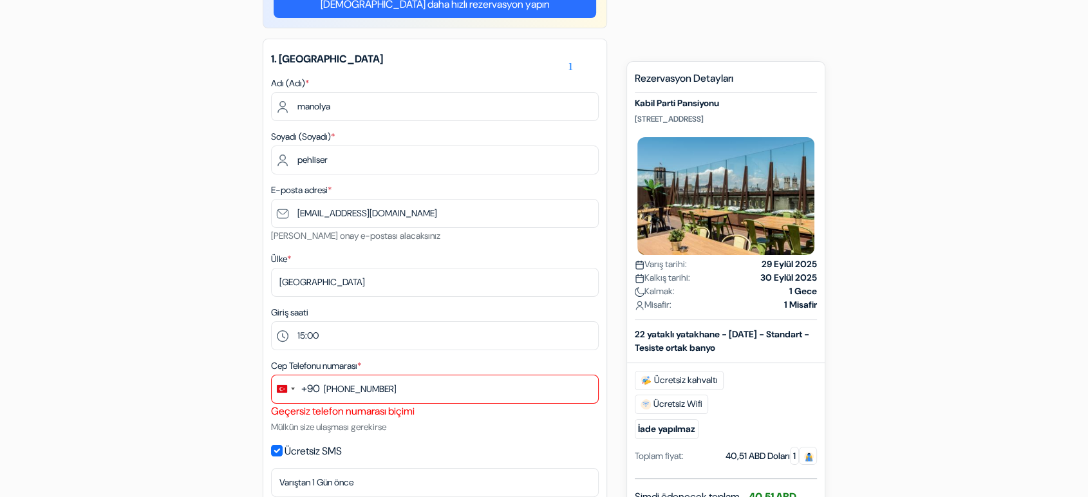
scroll to position [118, 0]
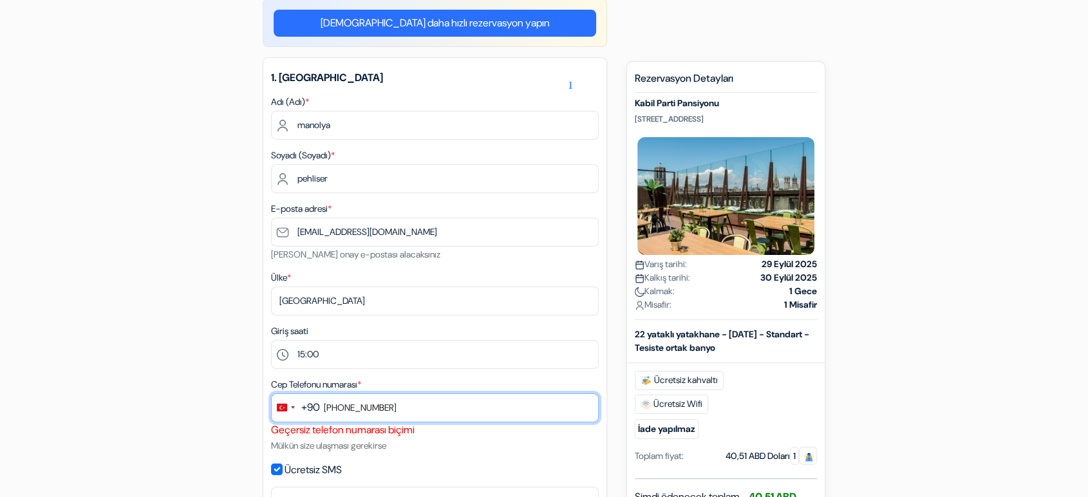
click at [375, 406] on input "[PHONE_NUMBER]" at bounding box center [435, 407] width 328 height 29
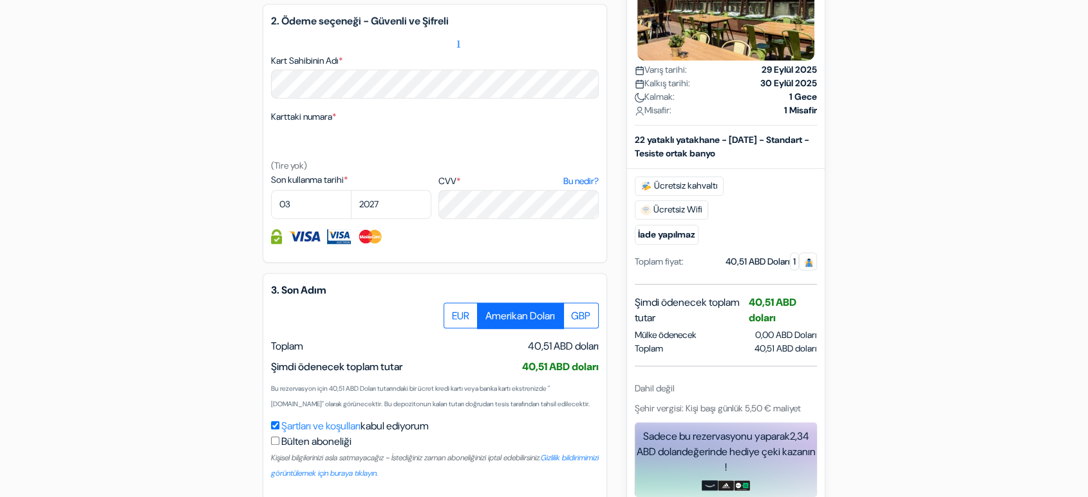
scroll to position [762, 0]
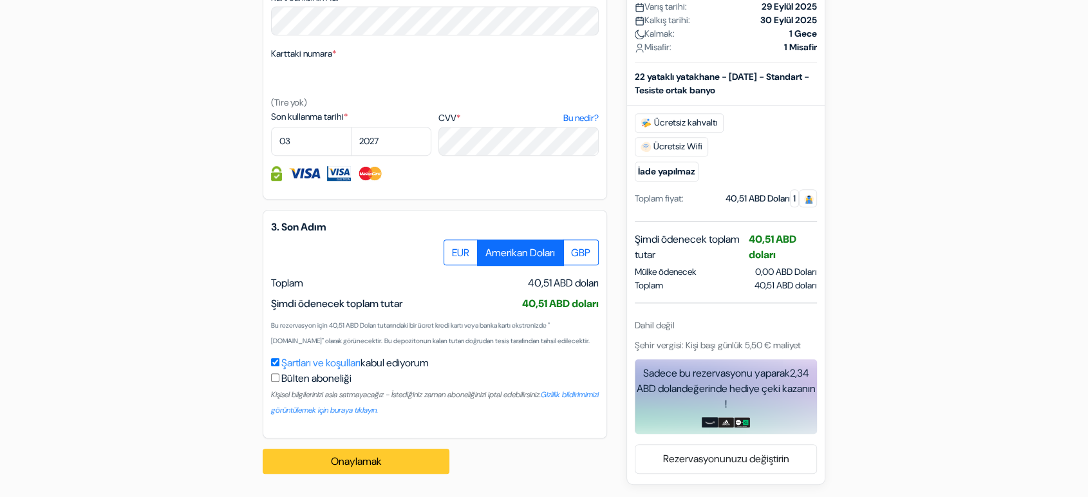
type input "[PHONE_NUMBER]"
click at [404, 457] on button "Onaylamak Loading..." at bounding box center [356, 462] width 187 height 26
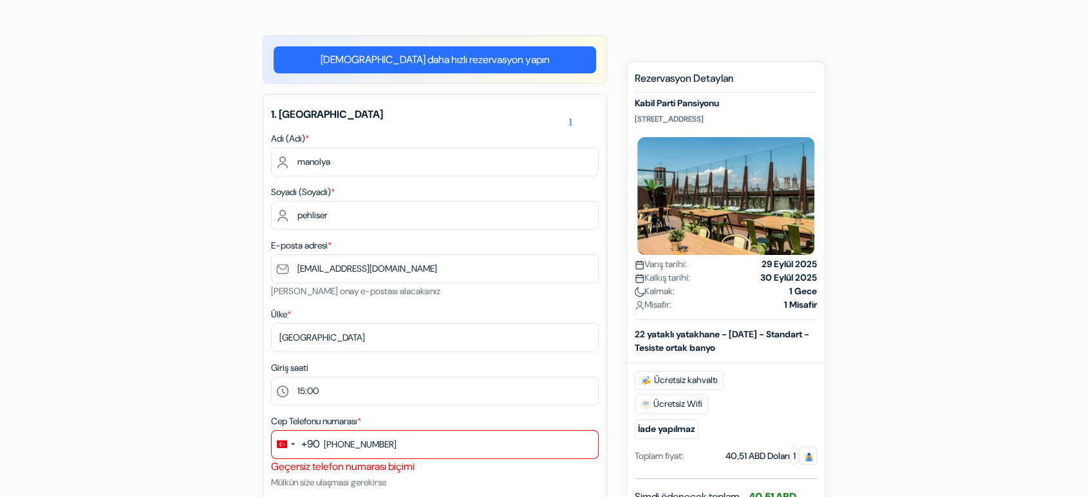
scroll to position [0, 0]
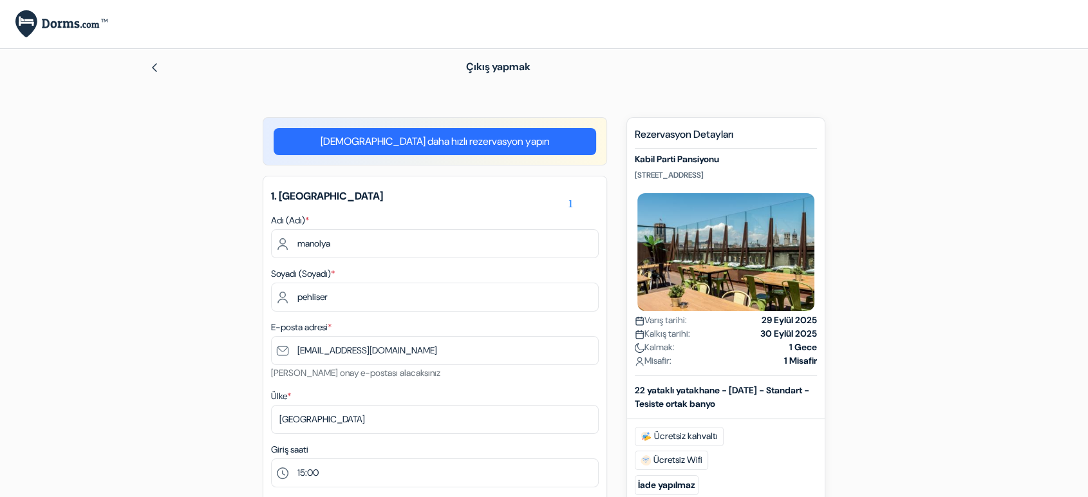
click at [452, 144] on font "[DEMOGRAPHIC_DATA] daha hızlı rezervasyon yapın" at bounding box center [435, 142] width 229 height 14
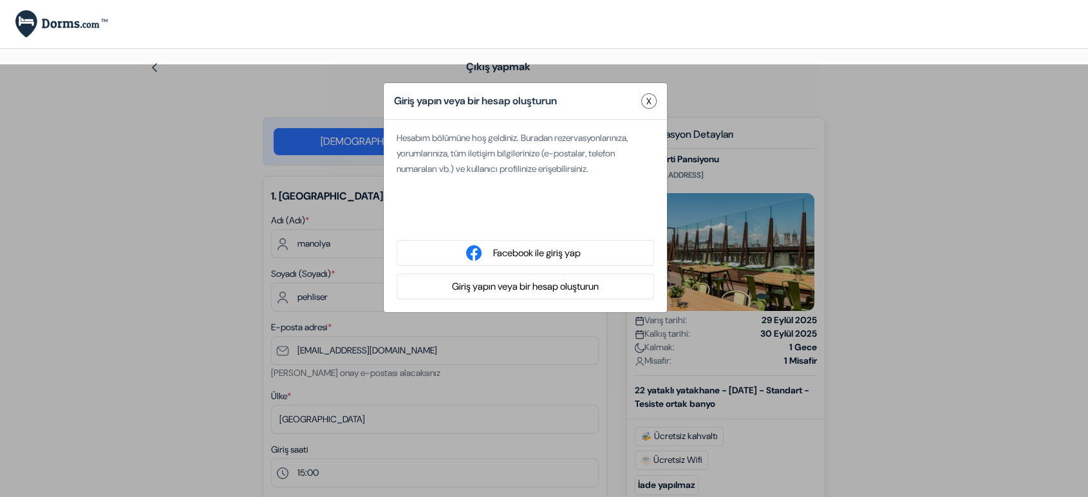
type input "root"
type input "lia"
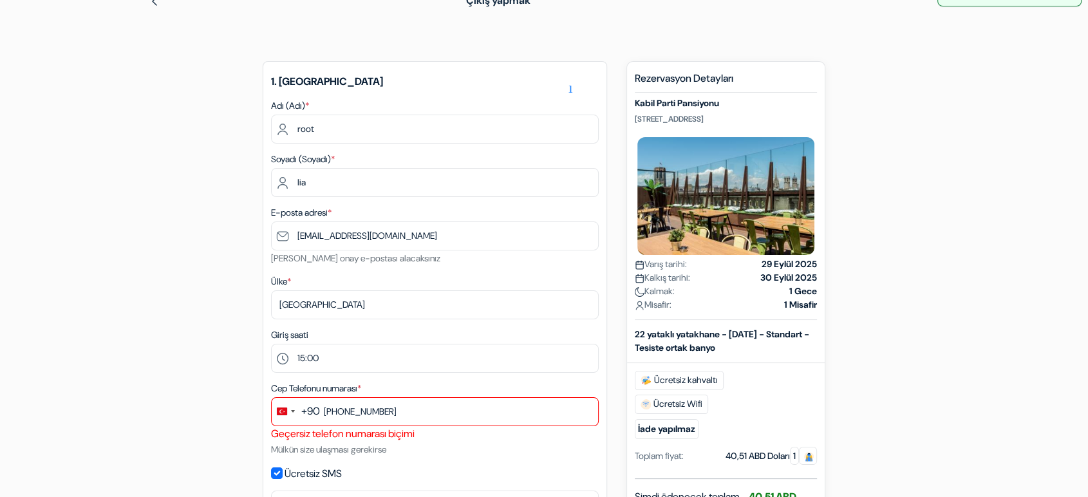
scroll to position [71, 0]
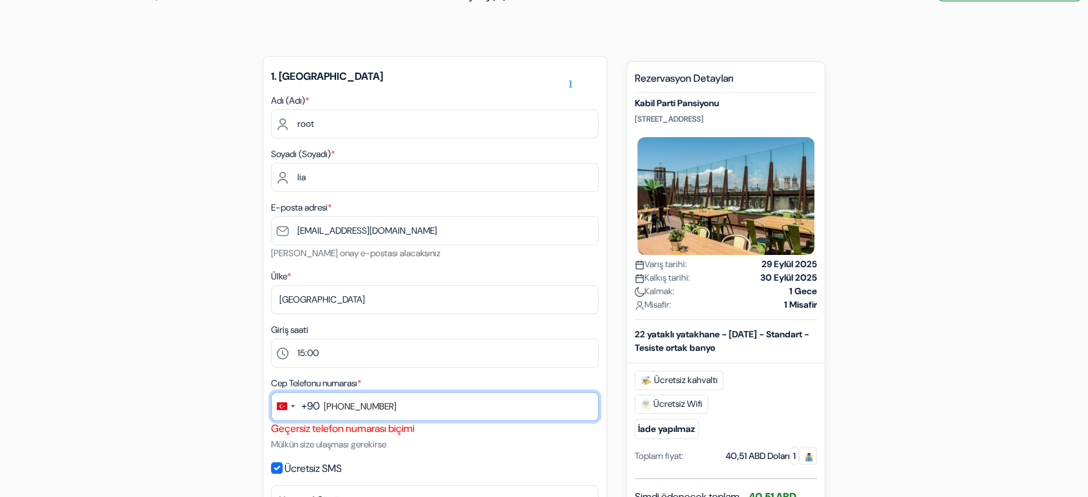
click at [397, 395] on input "[PHONE_NUMBER]" at bounding box center [435, 406] width 328 height 29
drag, startPoint x: 325, startPoint y: 404, endPoint x: 634, endPoint y: 396, distance: 309.9
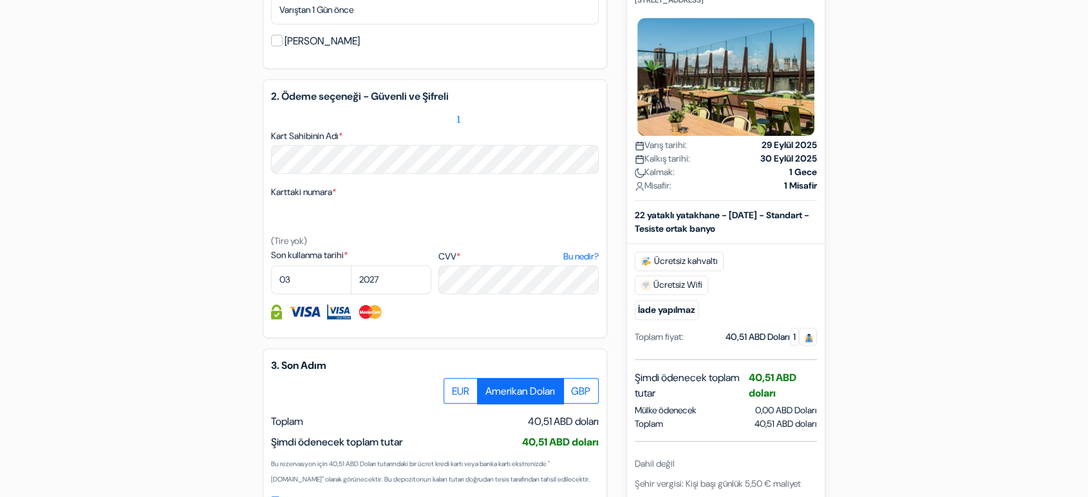
scroll to position [714, 0]
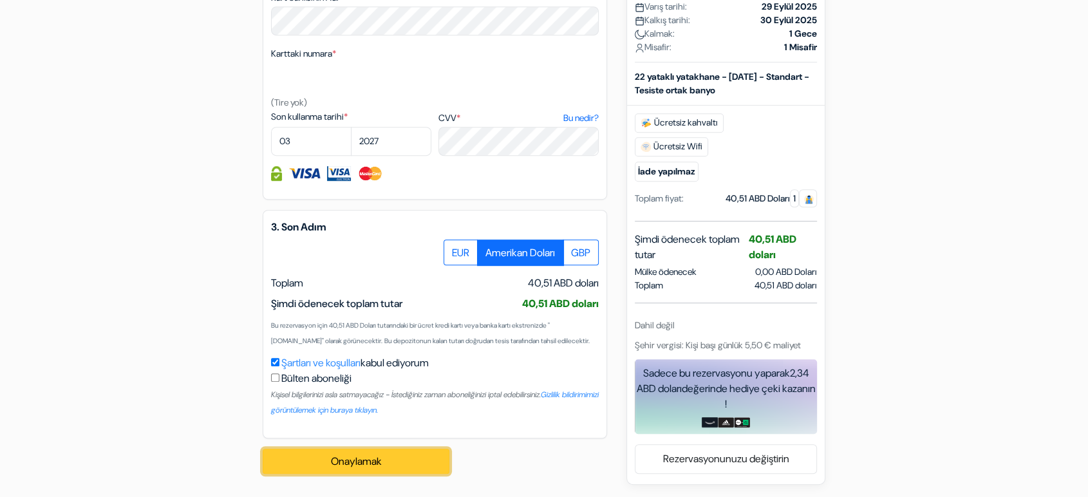
click at [352, 452] on button "Onaylamak Loading..." at bounding box center [356, 462] width 187 height 26
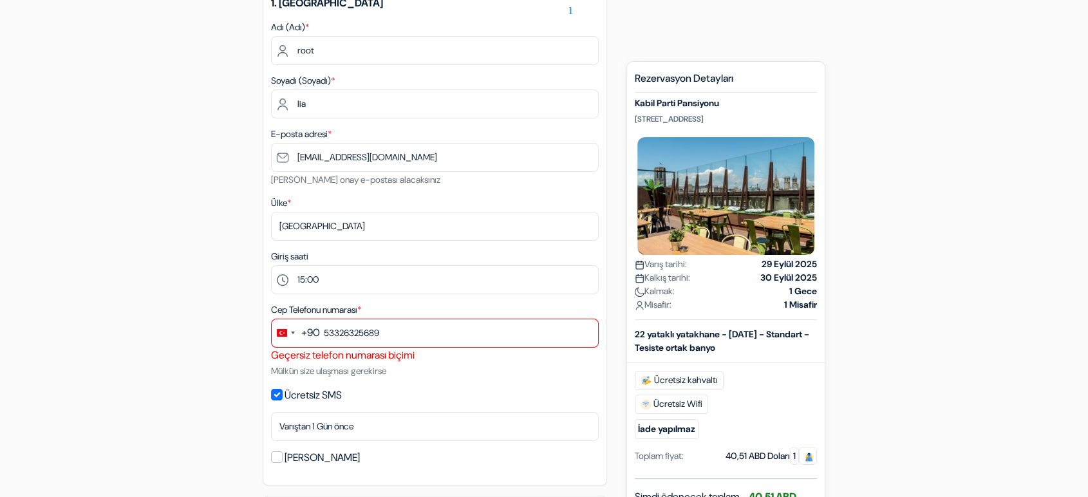
scroll to position [142, 0]
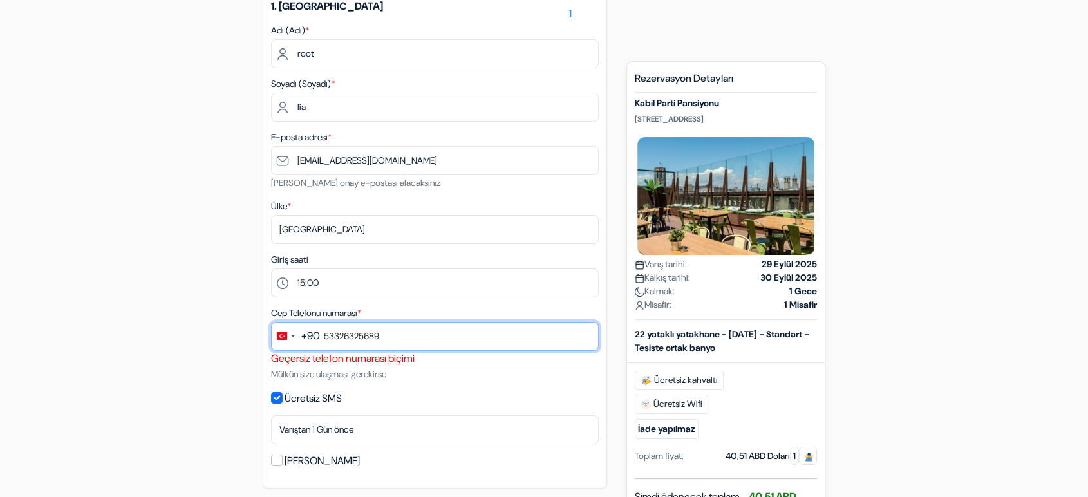
click at [396, 344] on input "53326325689" at bounding box center [435, 336] width 328 height 29
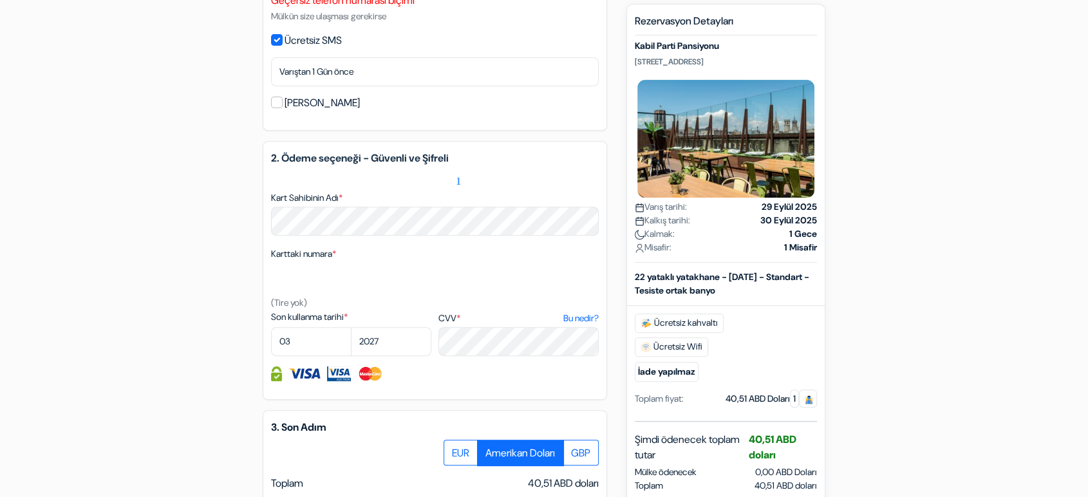
scroll to position [714, 0]
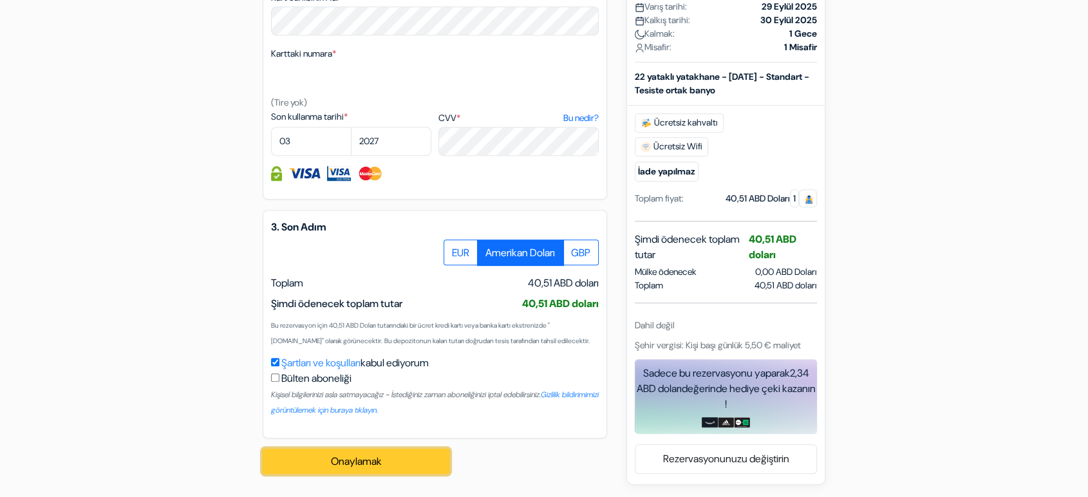
click at [389, 454] on button "Onaylamak Loading..." at bounding box center [356, 462] width 187 height 26
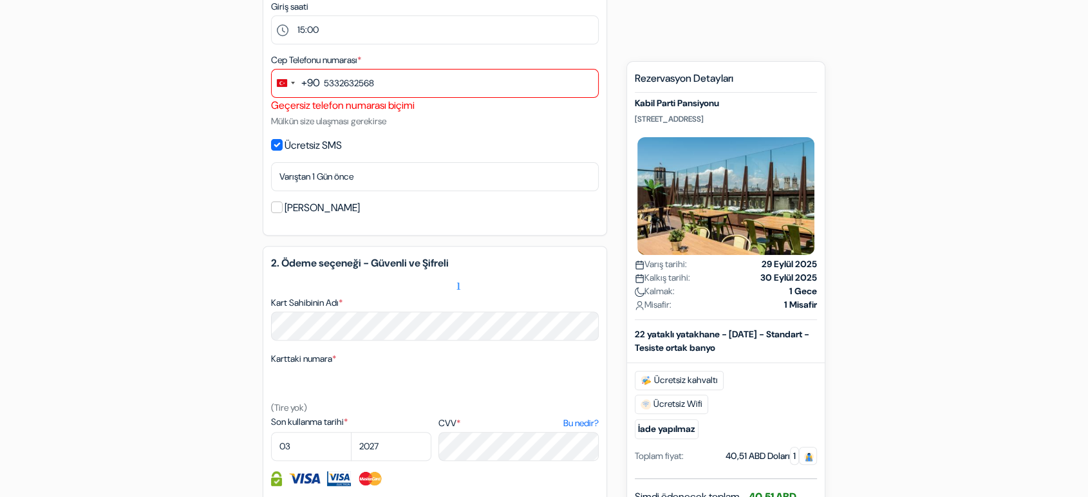
scroll to position [356, 0]
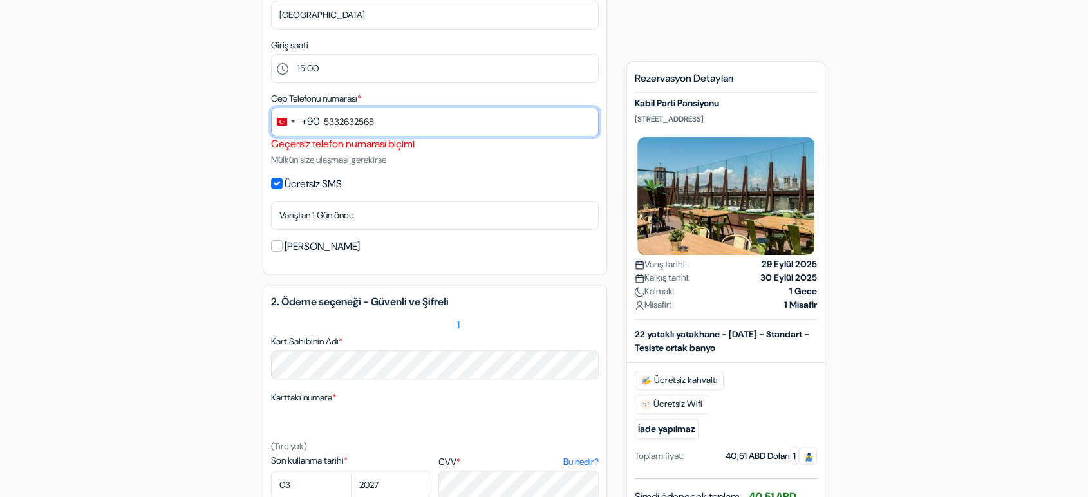
click at [444, 127] on input "5332632568" at bounding box center [435, 122] width 328 height 29
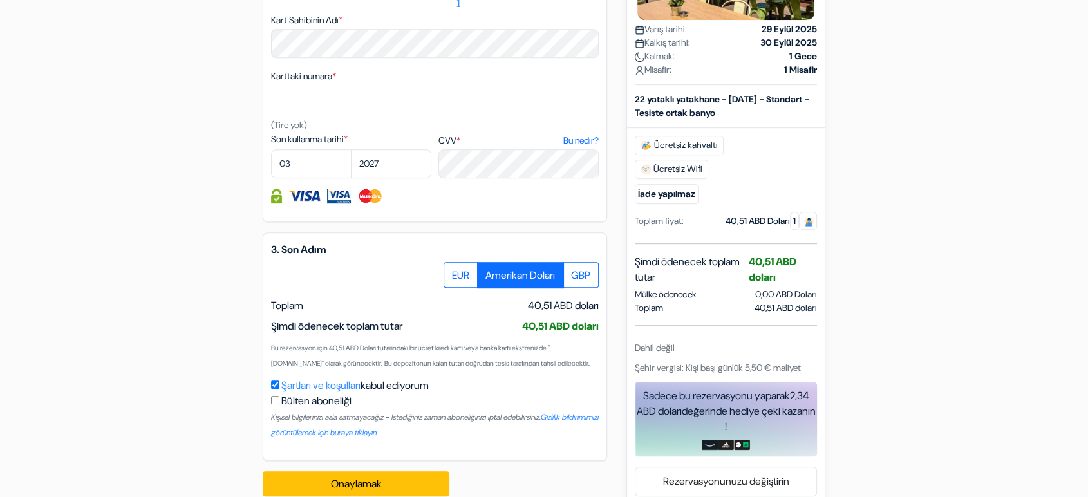
scroll to position [714, 0]
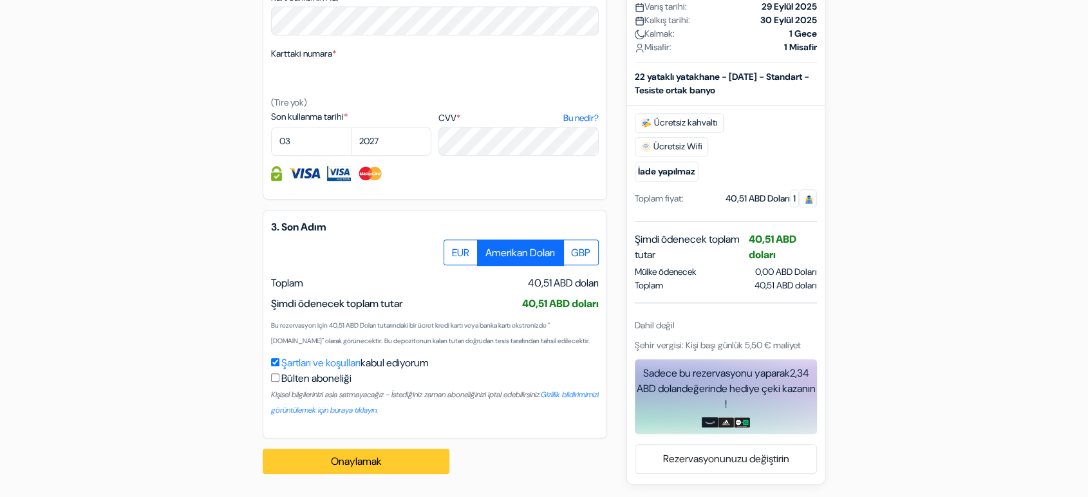
type input "533263256"
click at [435, 460] on button "Onaylamak Loading..." at bounding box center [356, 462] width 187 height 26
click at [437, 457] on button "Onaylamak Loading..." at bounding box center [356, 462] width 187 height 26
click at [272, 379] on input "checkbox" at bounding box center [275, 378] width 8 height 8
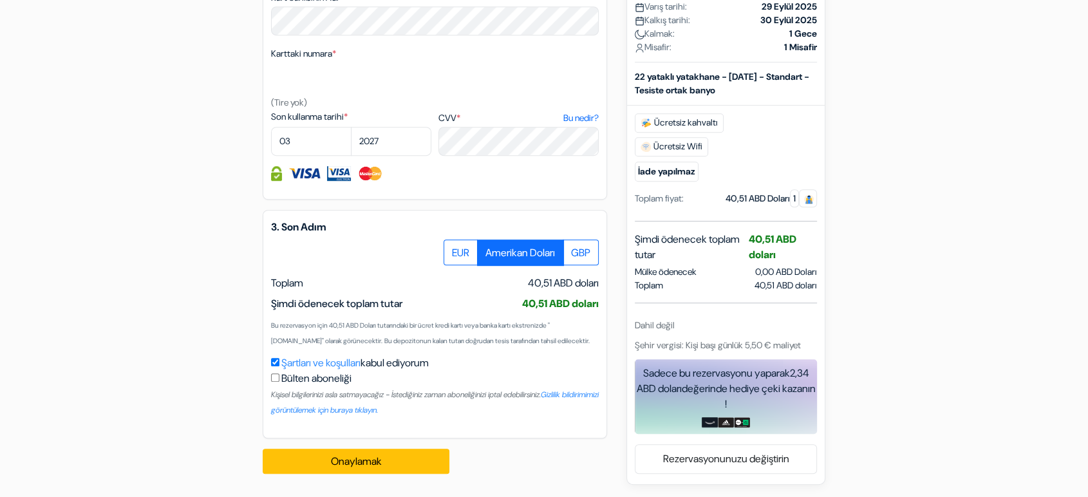
checkbox input "true"
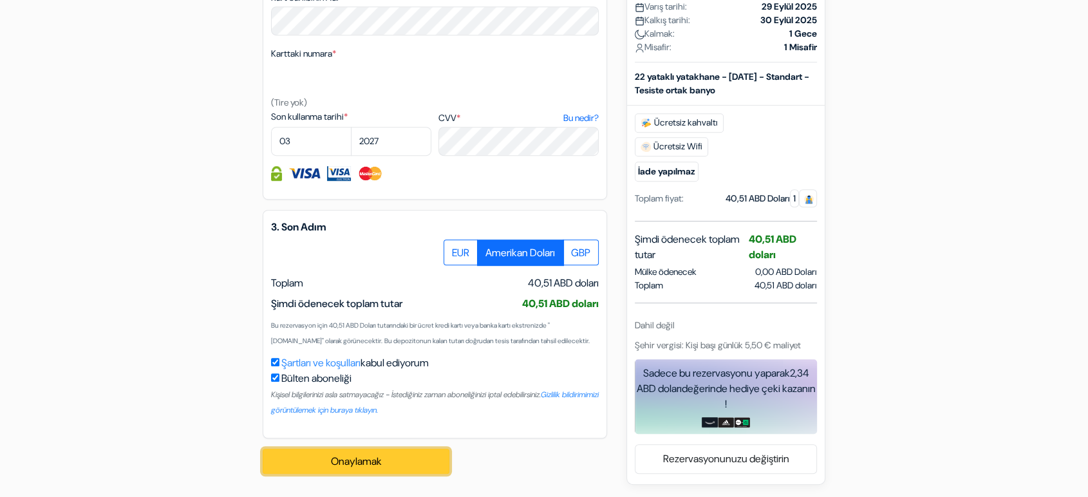
click at [327, 461] on button "Onaylamak Loading..." at bounding box center [356, 462] width 187 height 26
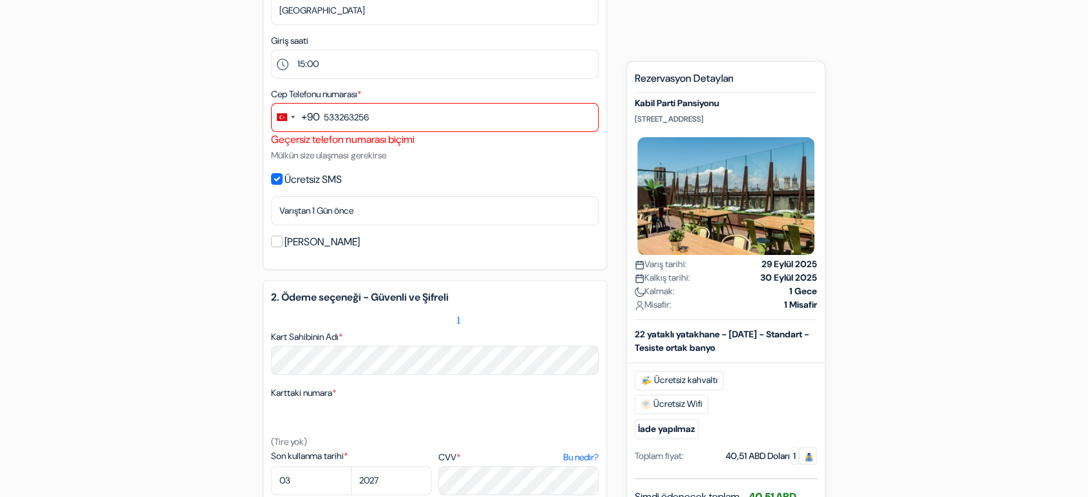
scroll to position [356, 0]
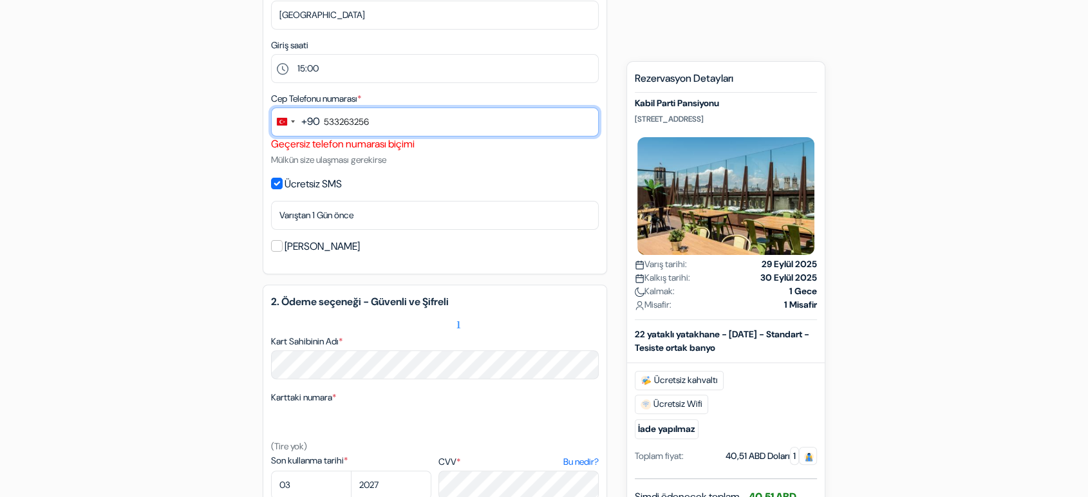
click at [461, 122] on input "533263256" at bounding box center [435, 122] width 328 height 29
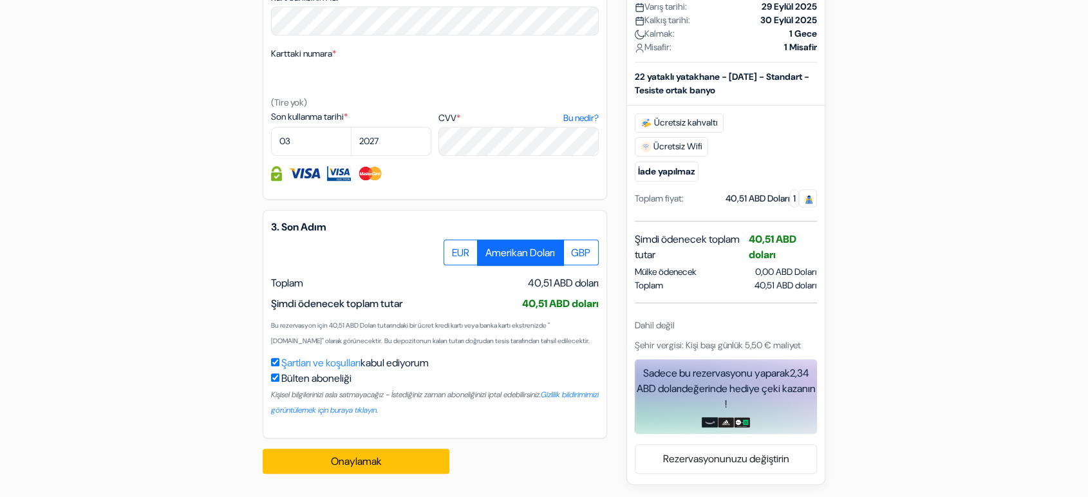
scroll to position [714, 0]
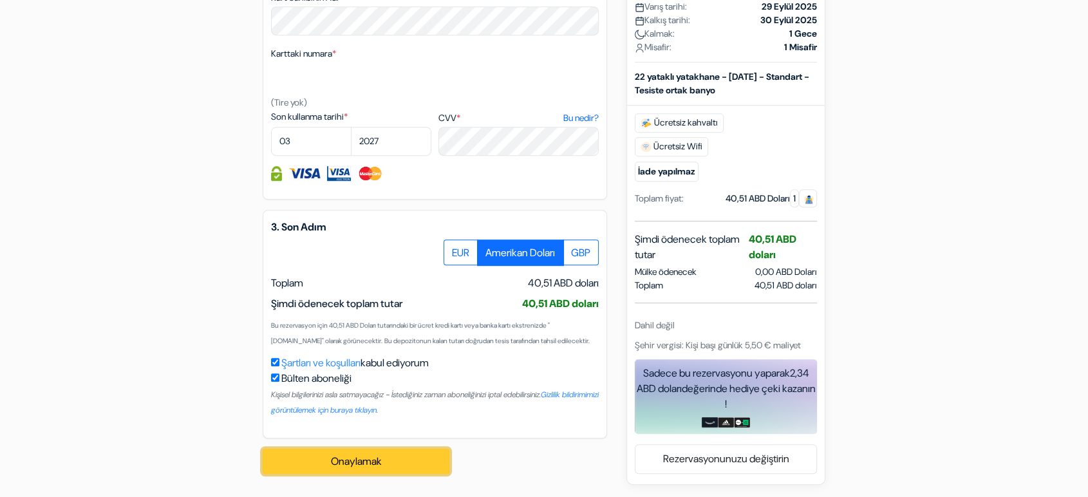
click at [341, 462] on font "Onaylamak" at bounding box center [356, 462] width 51 height 14
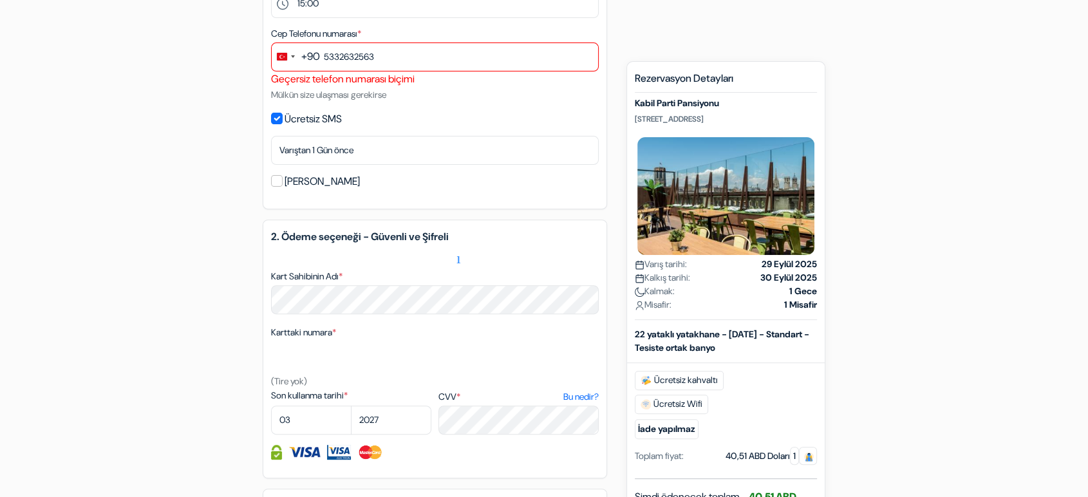
scroll to position [142, 0]
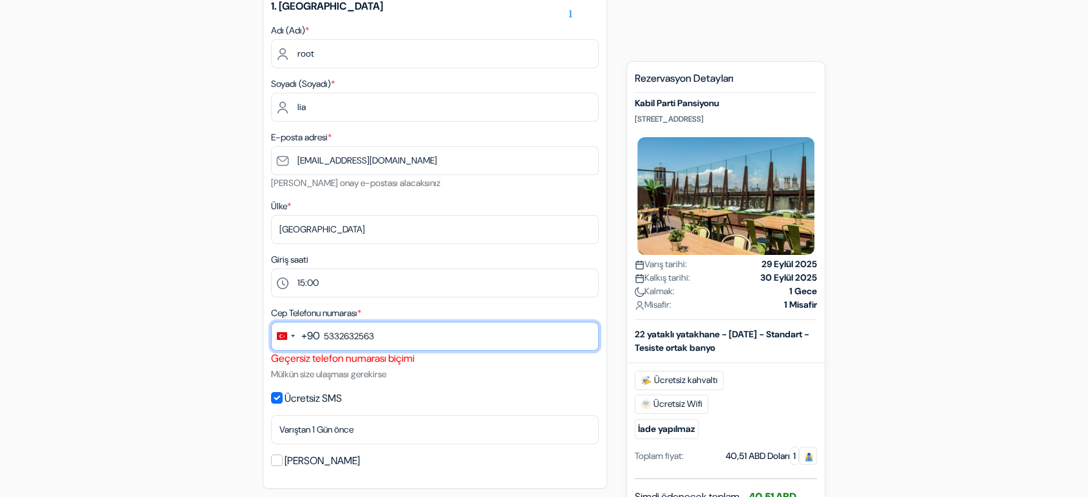
drag, startPoint x: 417, startPoint y: 338, endPoint x: 49, endPoint y: 383, distance: 371.1
click at [61, 384] on form "Çıkış yapmak add_box Kabil Parti Pansiyonu [STREET_ADDRESS] Emlak Detayları X *" at bounding box center [544, 458] width 1088 height 1103
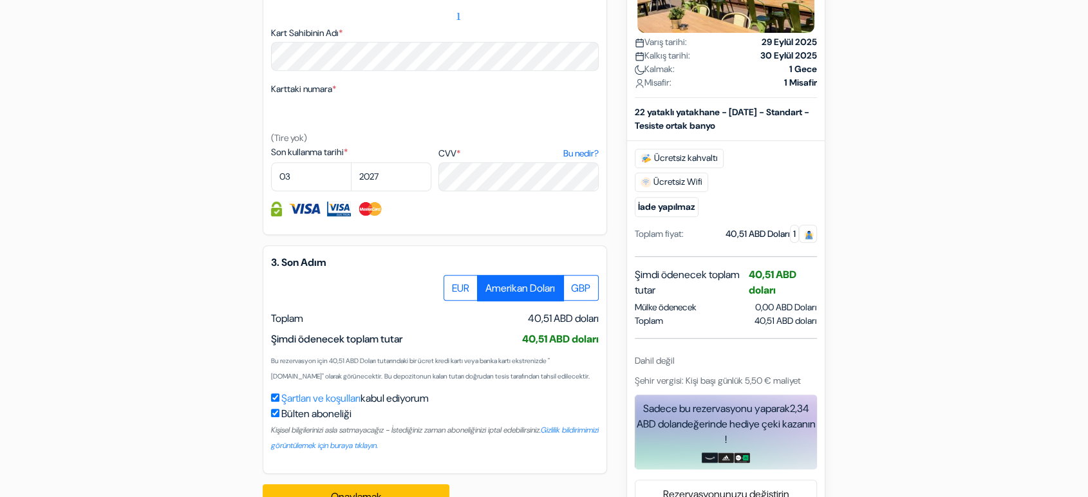
scroll to position [714, 0]
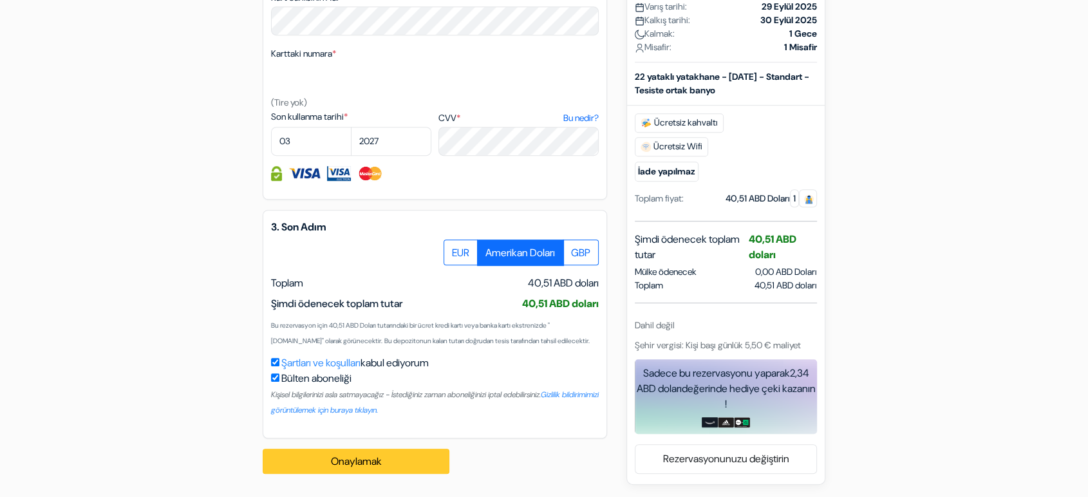
type input "2125241369"
click at [375, 456] on font "Onaylamak" at bounding box center [356, 462] width 51 height 14
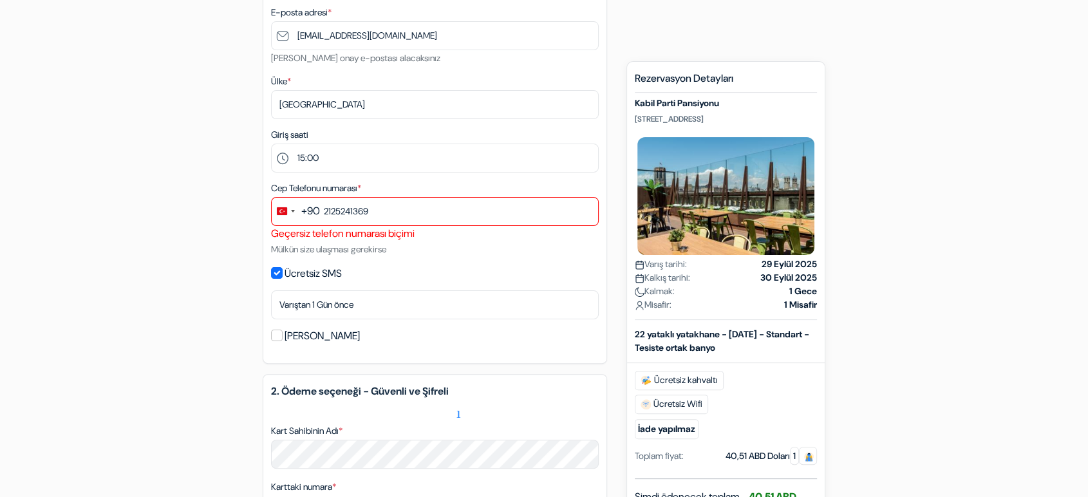
scroll to position [285, 0]
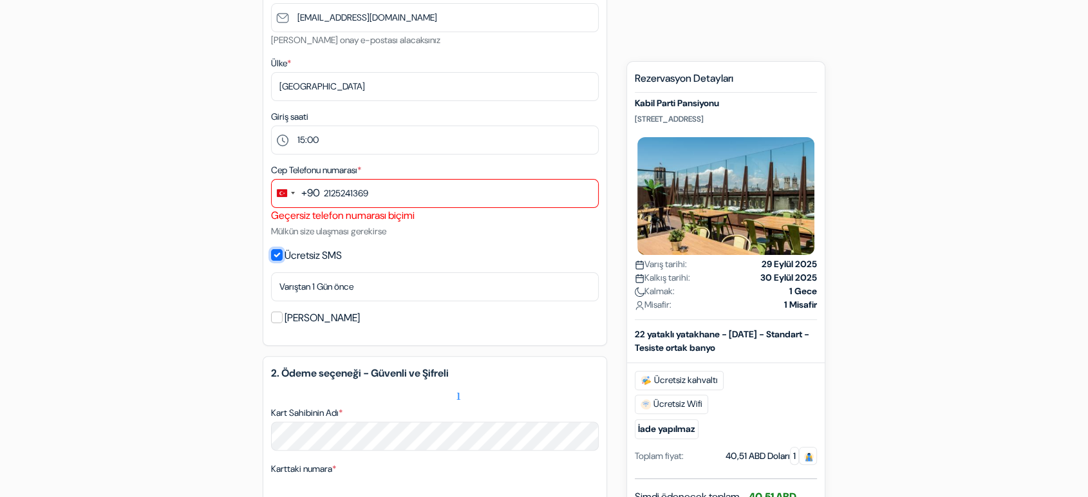
click at [278, 253] on input "Ücretsiz SMS" at bounding box center [277, 255] width 12 height 12
checkbox input "false"
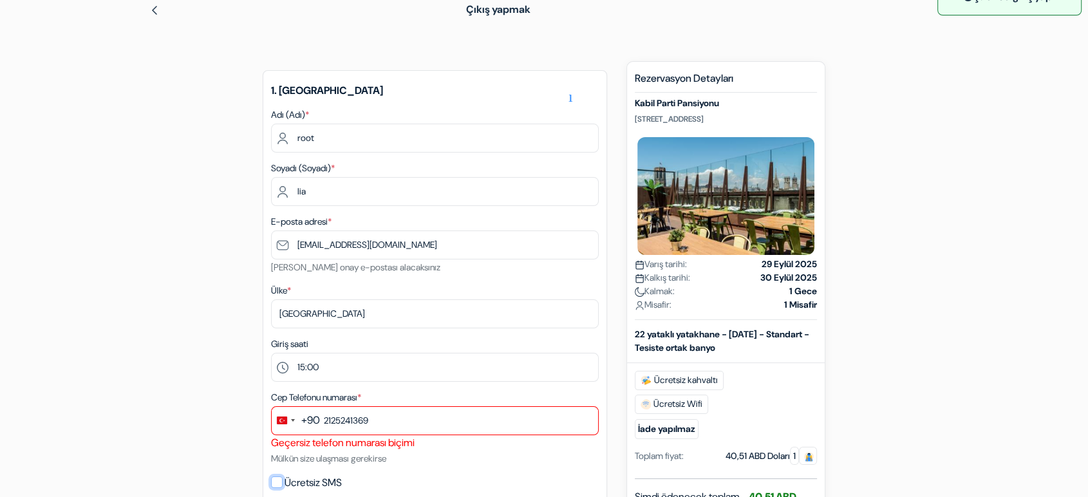
scroll to position [0, 0]
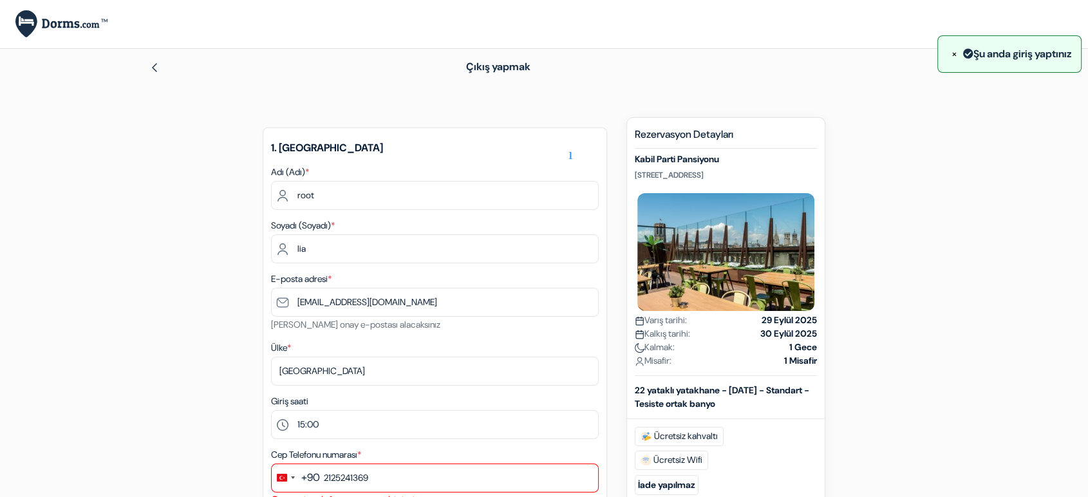
click at [48, 29] on img at bounding box center [61, 24] width 92 height 28
